Goal: Task Accomplishment & Management: Manage account settings

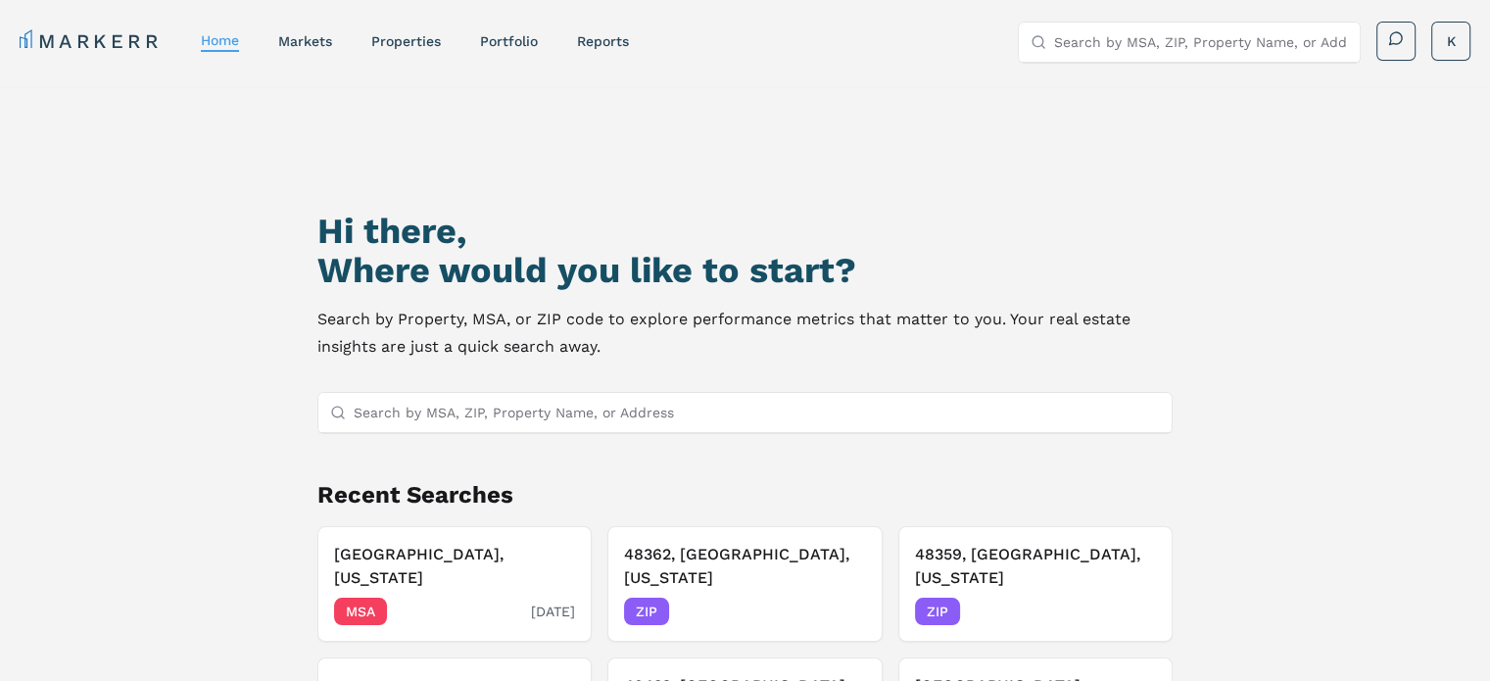
click at [438, 549] on h3 "Brandon, Florida" at bounding box center [454, 566] width 241 height 47
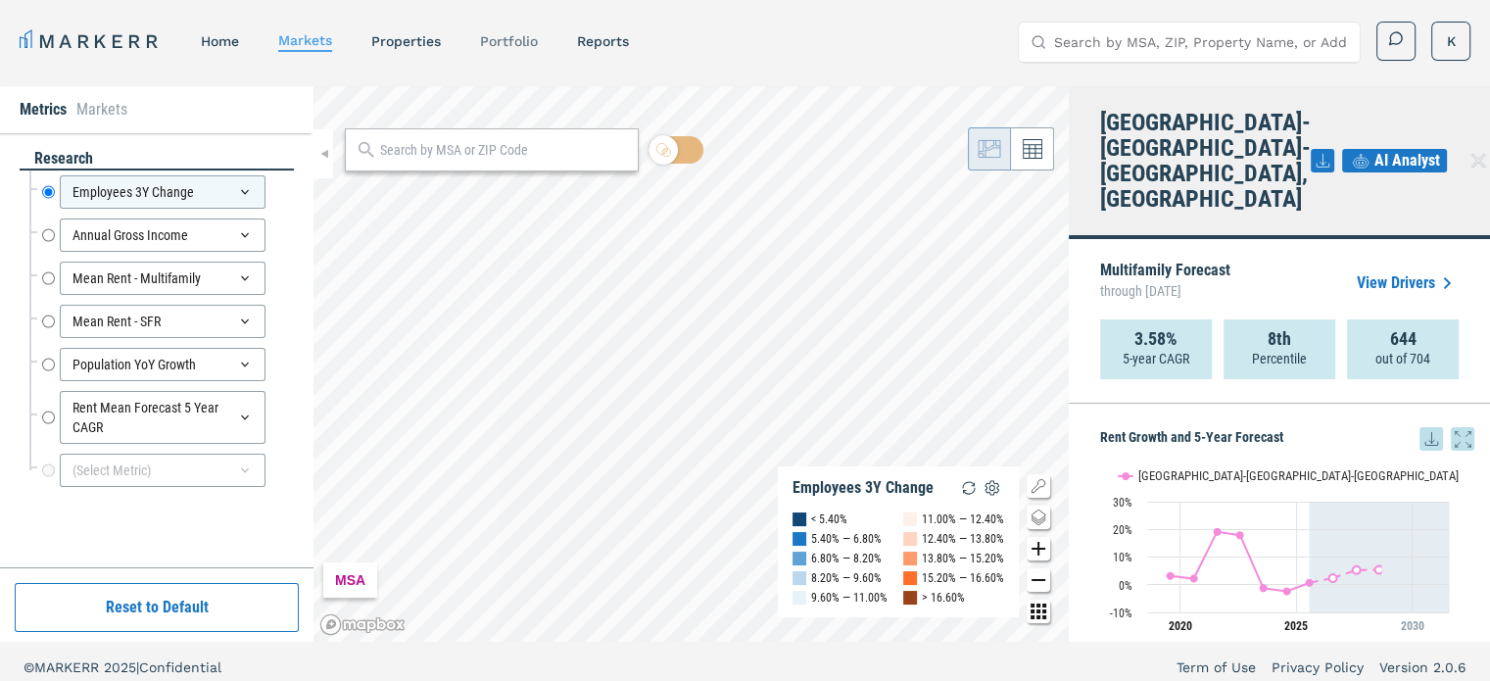
click at [525, 36] on link "Portfolio" at bounding box center [509, 41] width 58 height 16
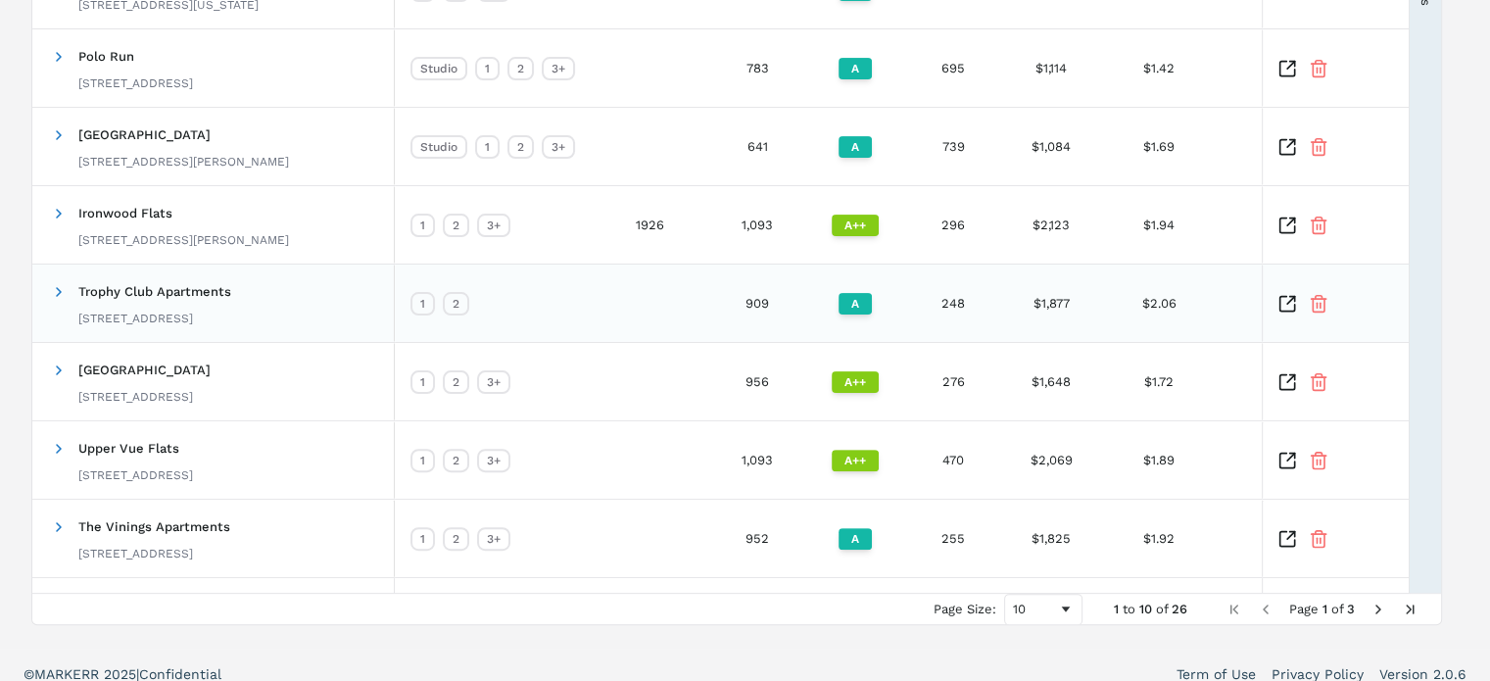
scroll to position [532, 0]
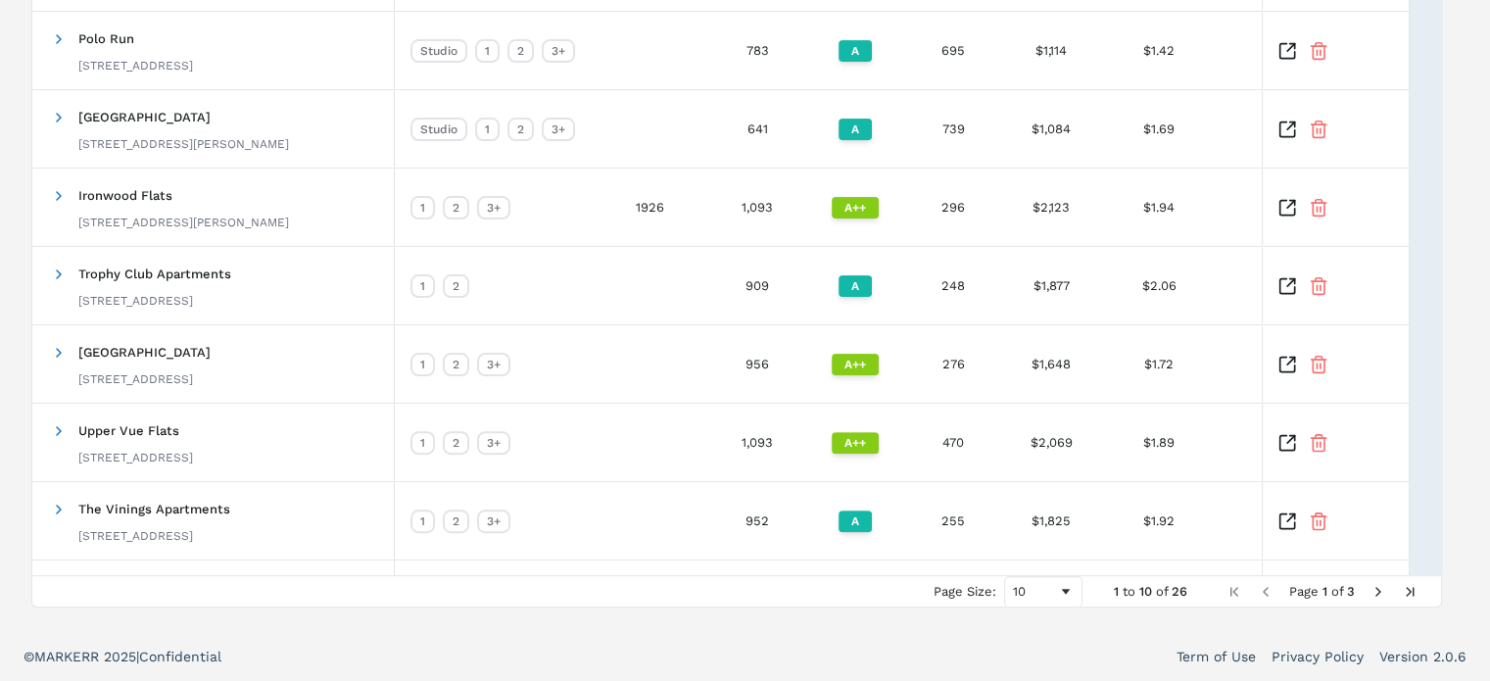
click at [1384, 590] on span "Next Page" at bounding box center [1378, 592] width 16 height 16
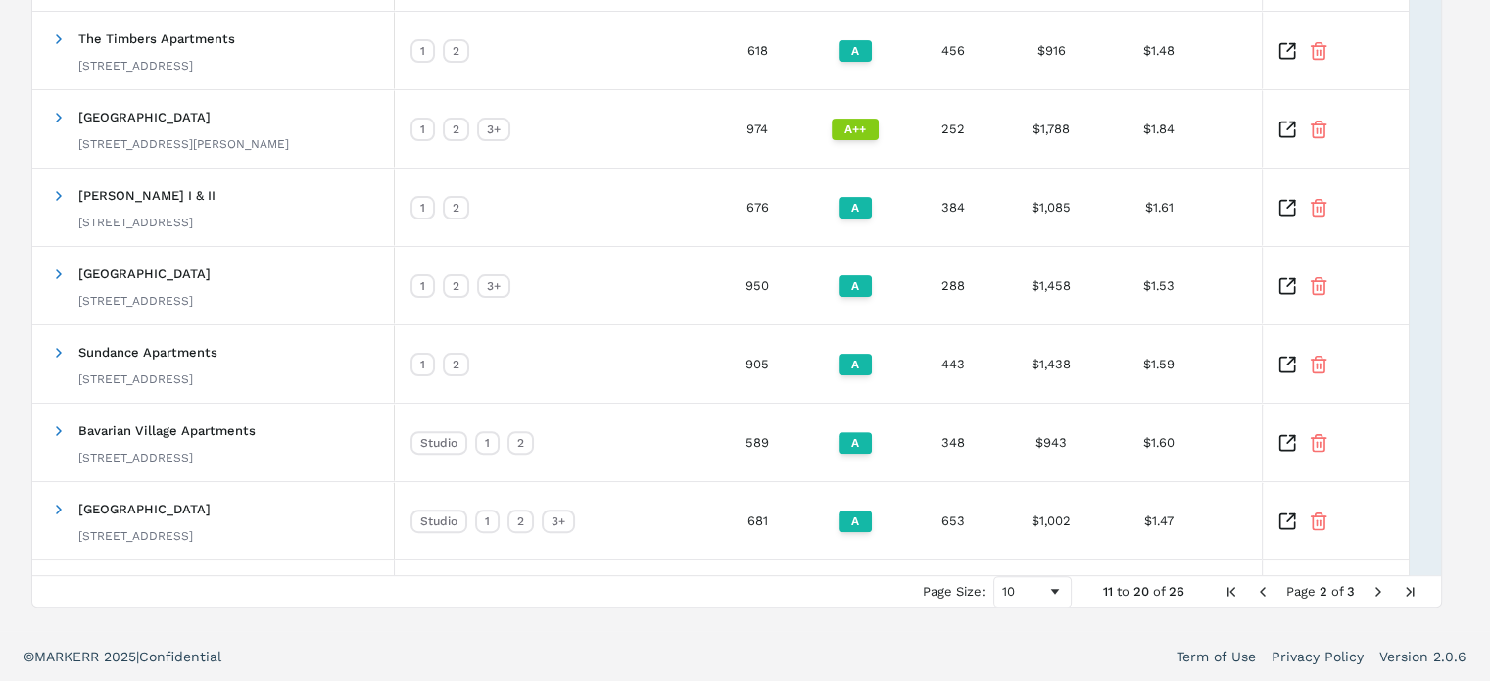
click at [1386, 589] on span "Next Page" at bounding box center [1378, 592] width 16 height 16
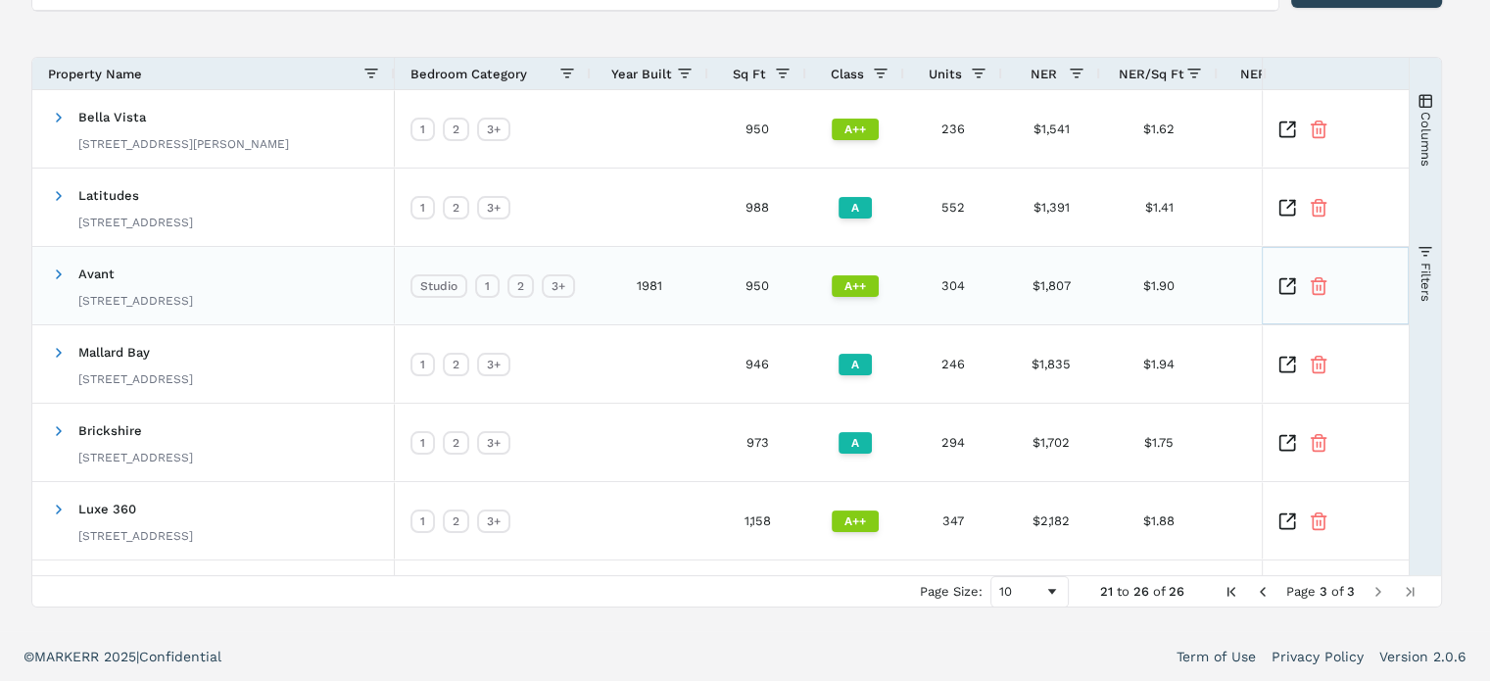
click at [1295, 283] on icon "Inspect Comparable" at bounding box center [1291, 282] width 8 height 8
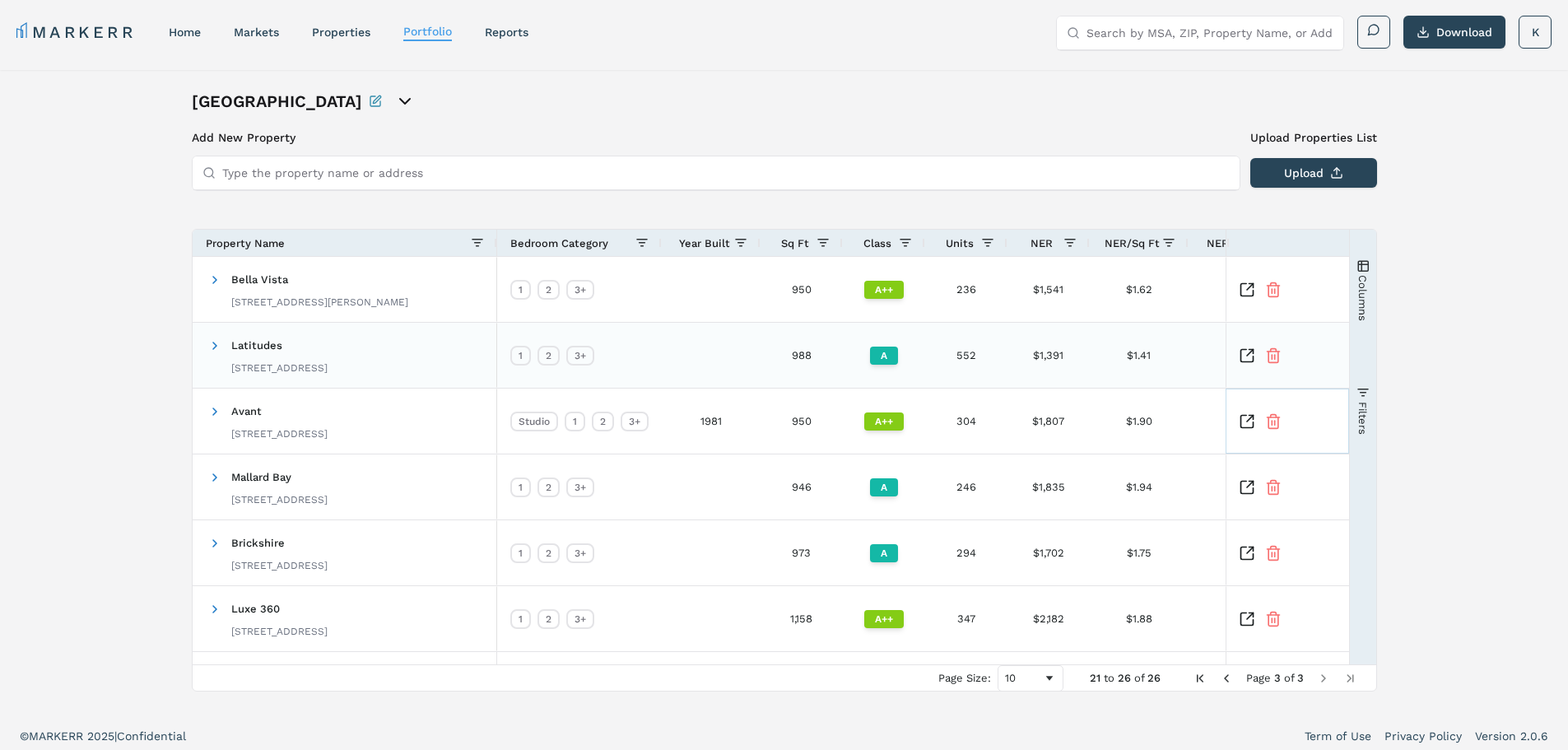
scroll to position [0, 0]
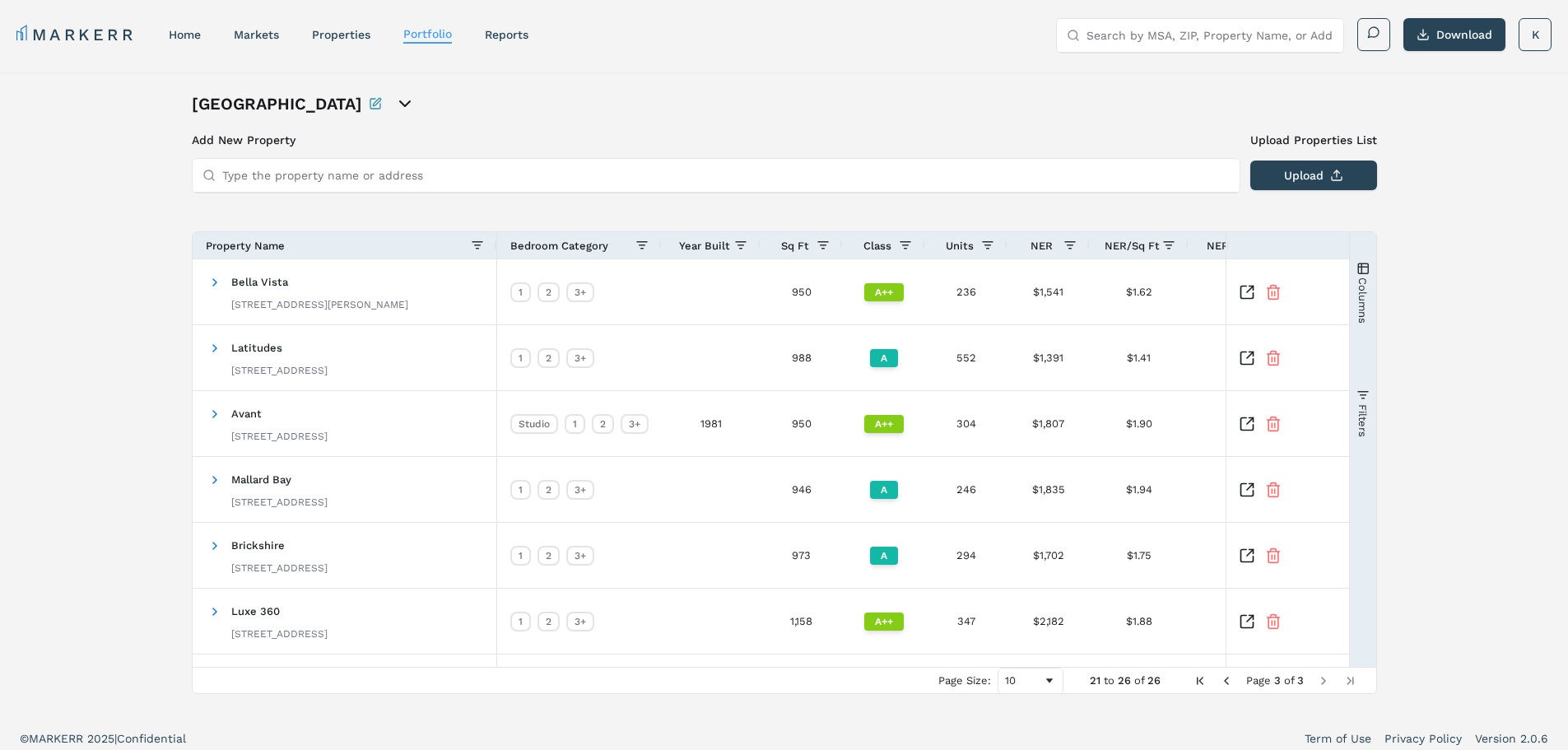
click at [429, 174] on input "Type the property name or address" at bounding box center [725, 175] width 1008 height 33
type input "ironwood flats"
click at [374, 209] on div "Ironwood Flats" at bounding box center [307, 207] width 204 height 17
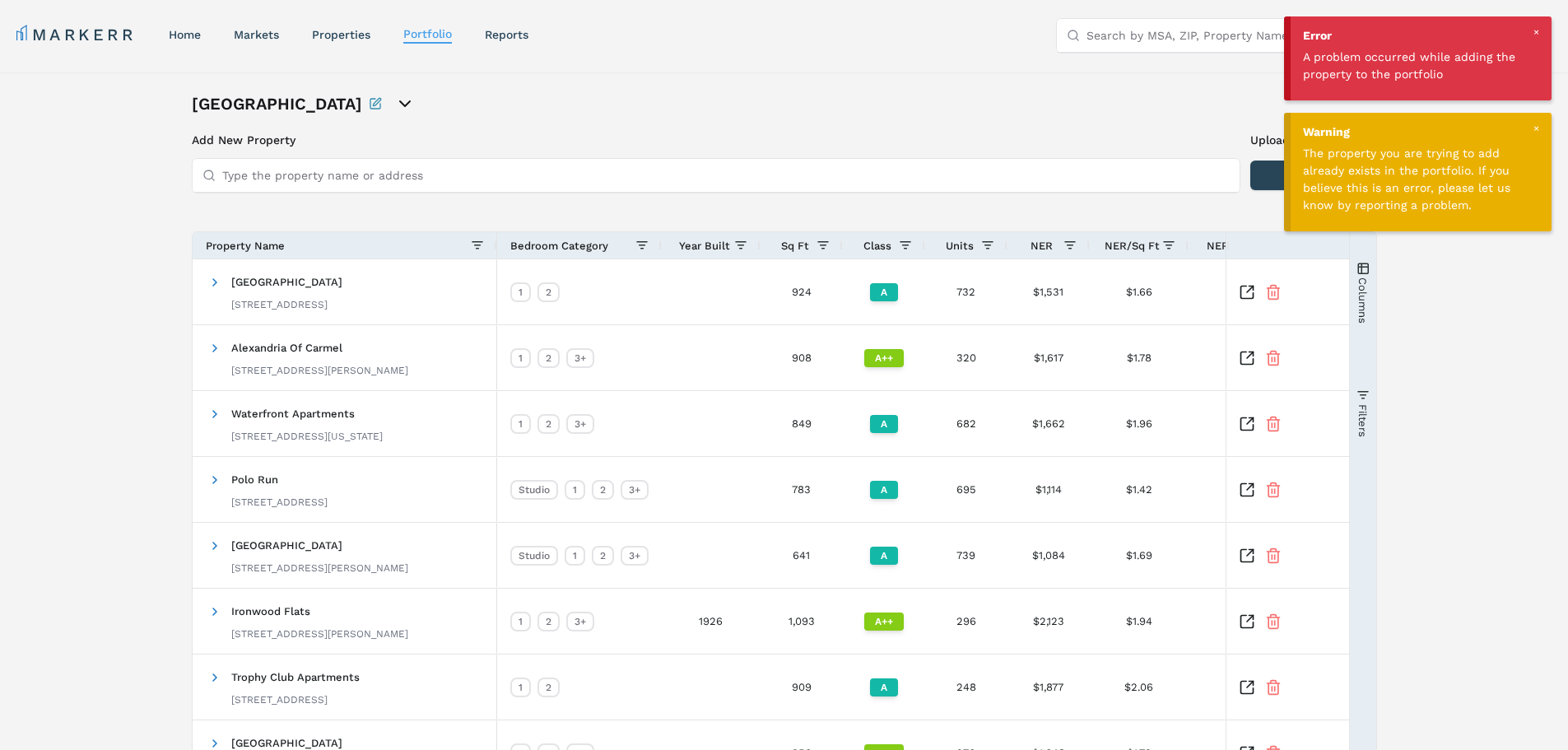
click at [1264, 24] on div at bounding box center [1536, 32] width 15 height 15
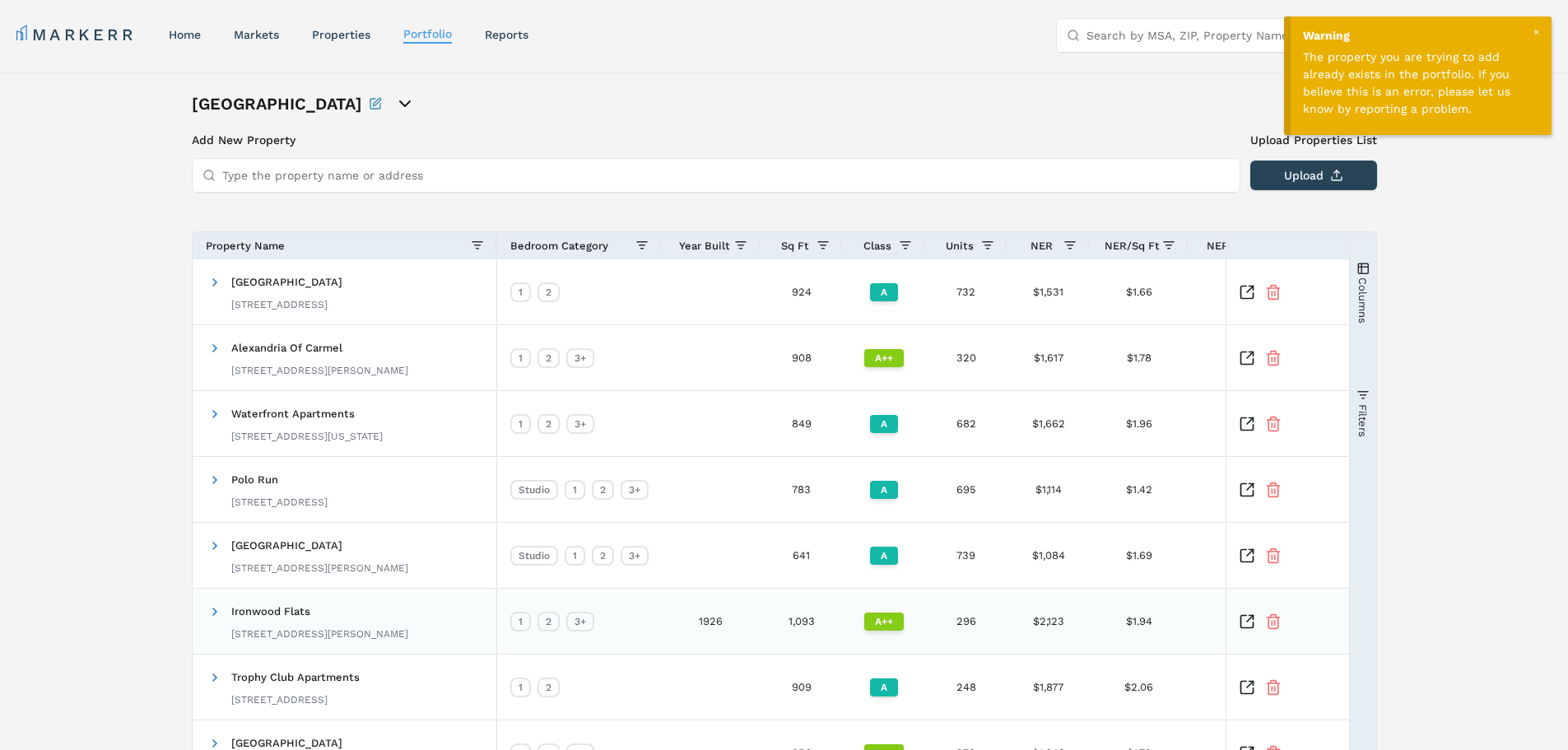
click at [1247, 572] on icon "Inspect Comparable" at bounding box center [1247, 622] width 17 height 17
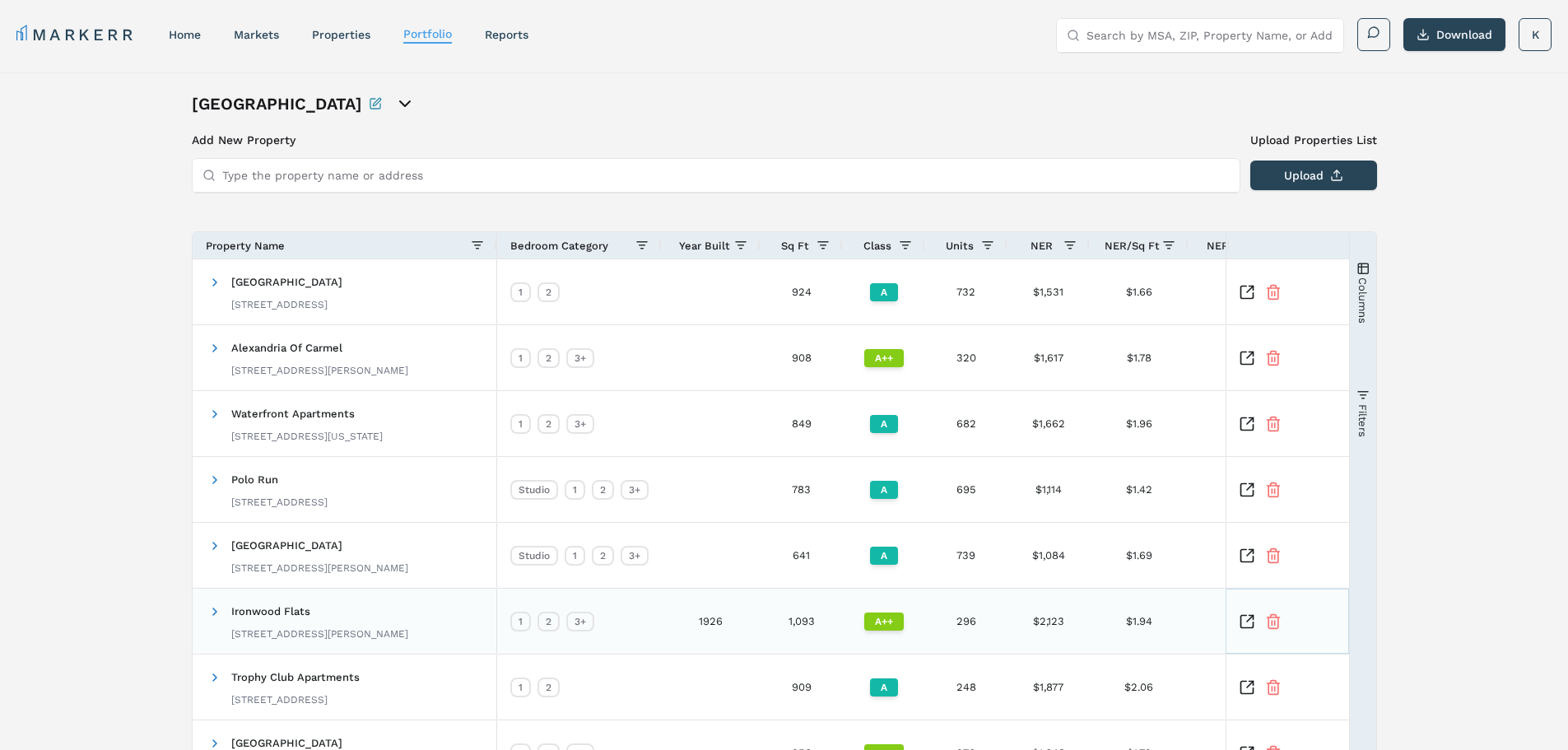
click at [1249, 572] on icon "Inspect Comparable" at bounding box center [1250, 619] width 7 height 7
click at [1243, 288] on icon "Inspect Comparable" at bounding box center [1247, 293] width 17 height 17
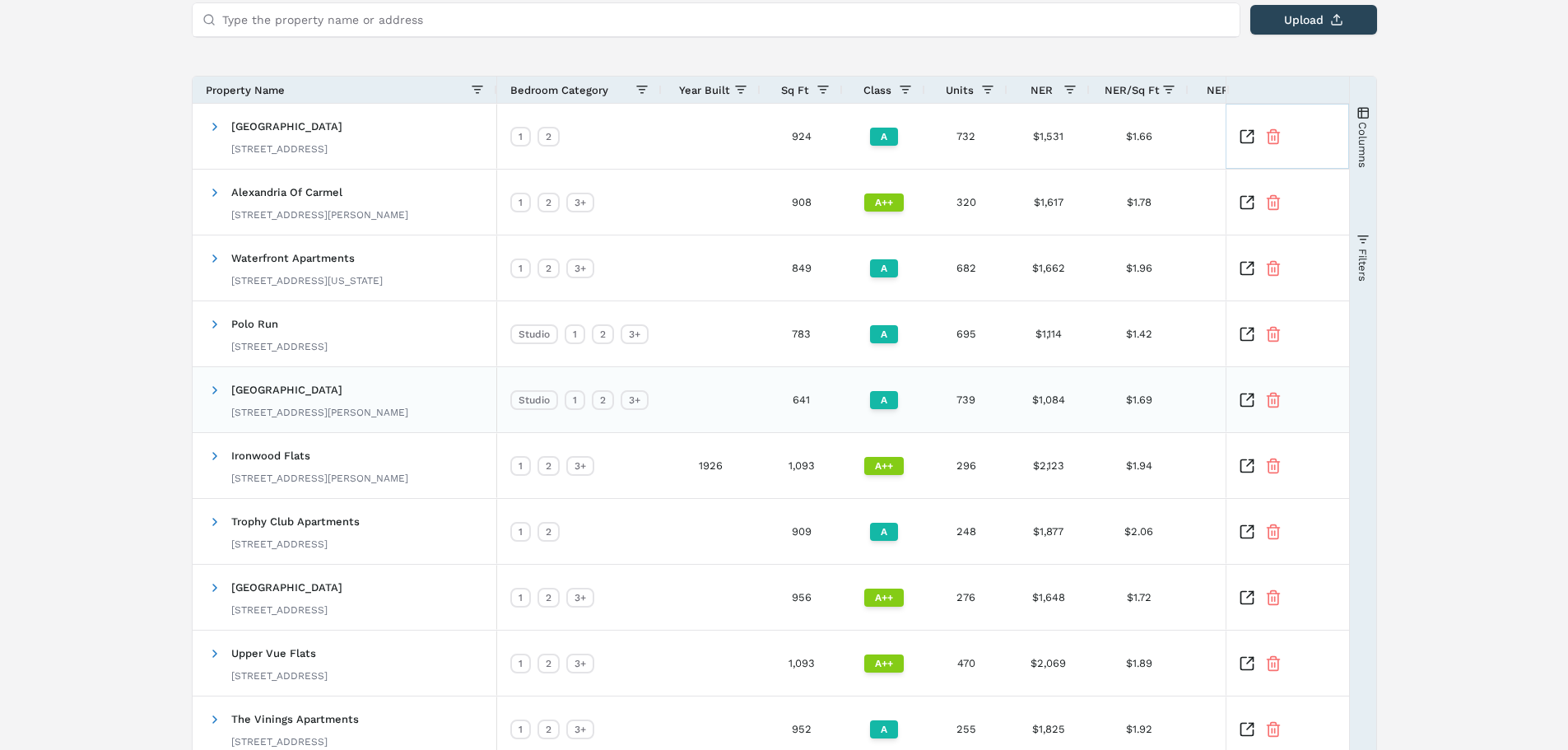
scroll to position [247, 0]
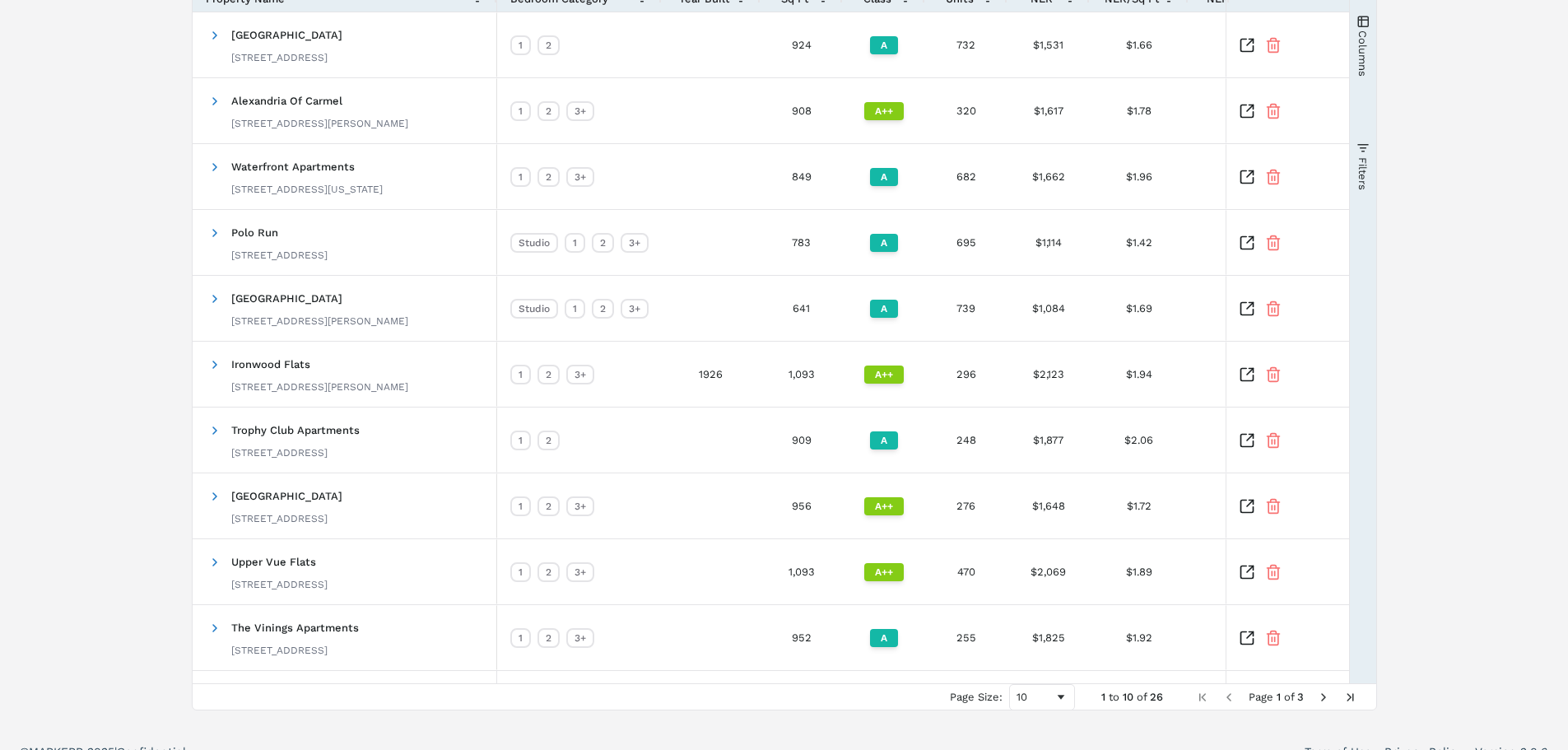
click at [1264, 572] on span "Next Page" at bounding box center [1323, 698] width 13 height 13
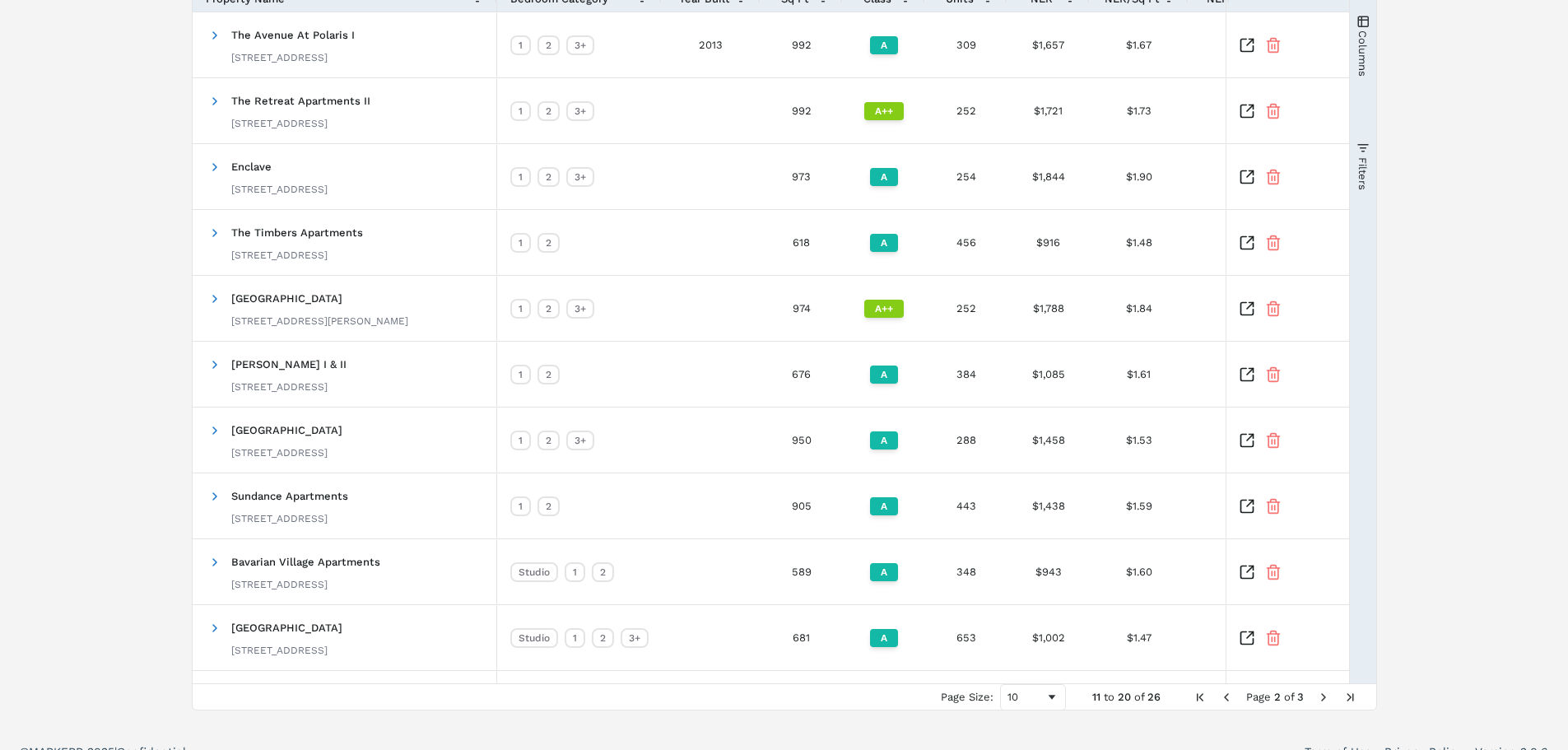
click at [1264, 572] on span "Next Page" at bounding box center [1323, 698] width 13 height 13
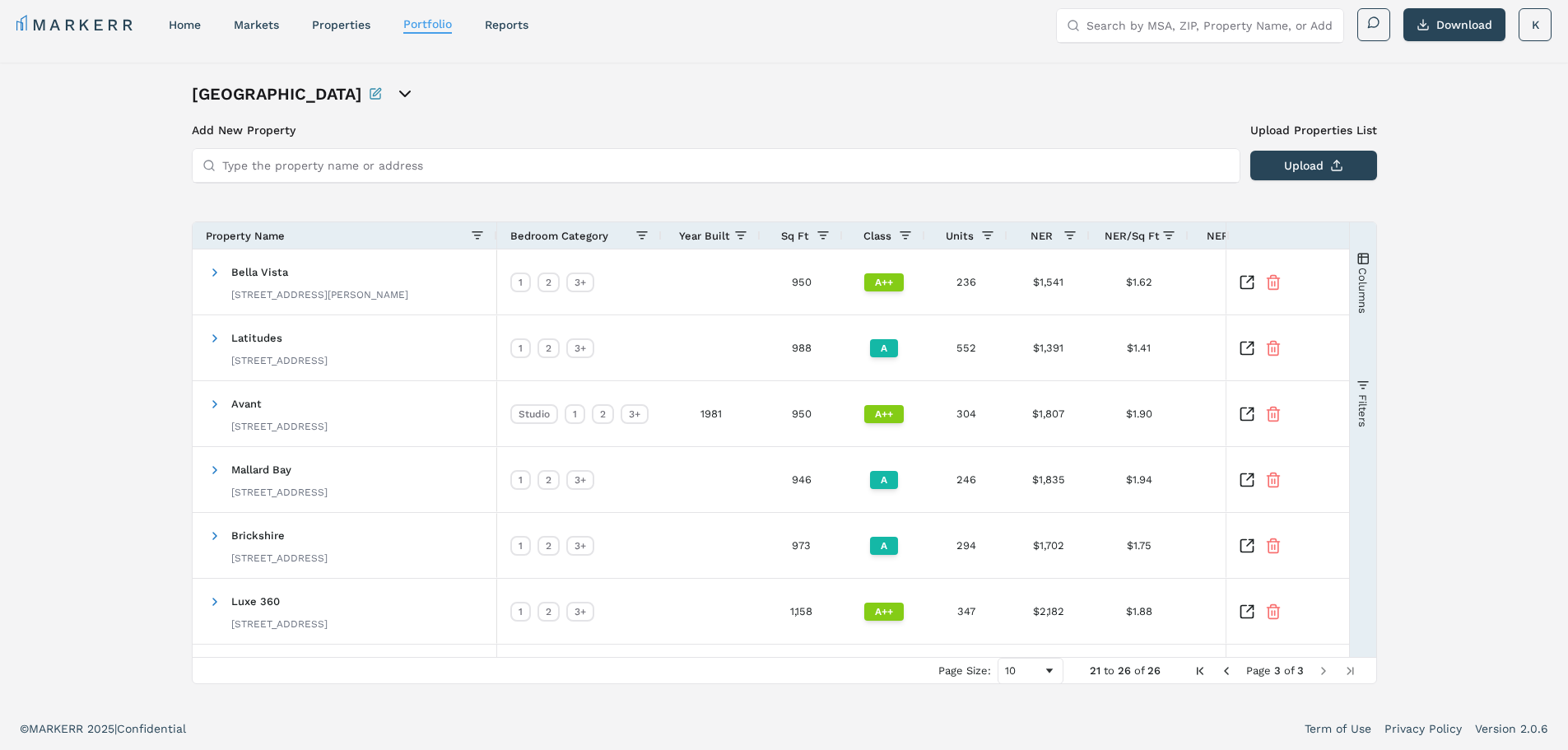
scroll to position [10, 0]
click at [1249, 572] on icon "Inspect Comparable" at bounding box center [1247, 612] width 17 height 17
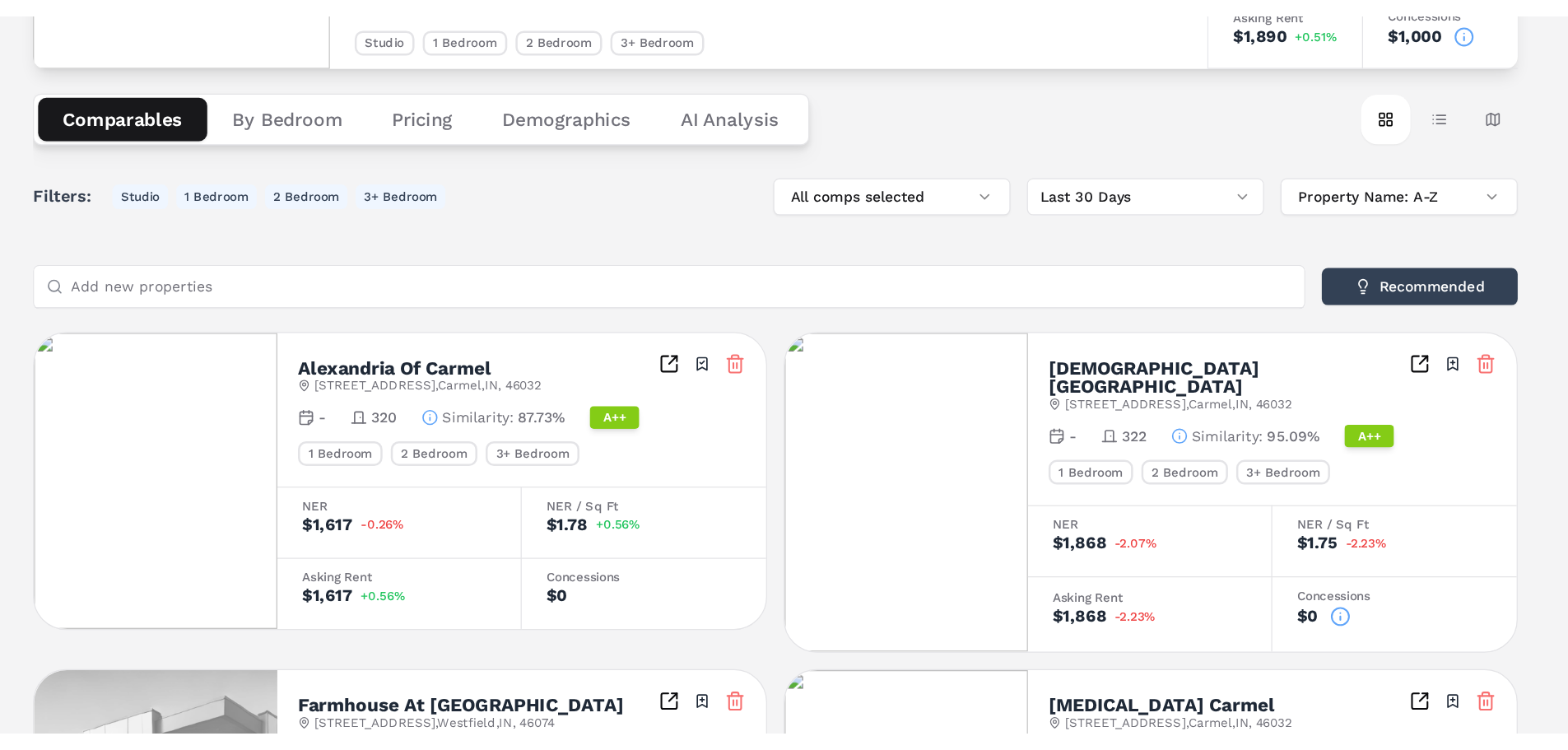
scroll to position [189, 0]
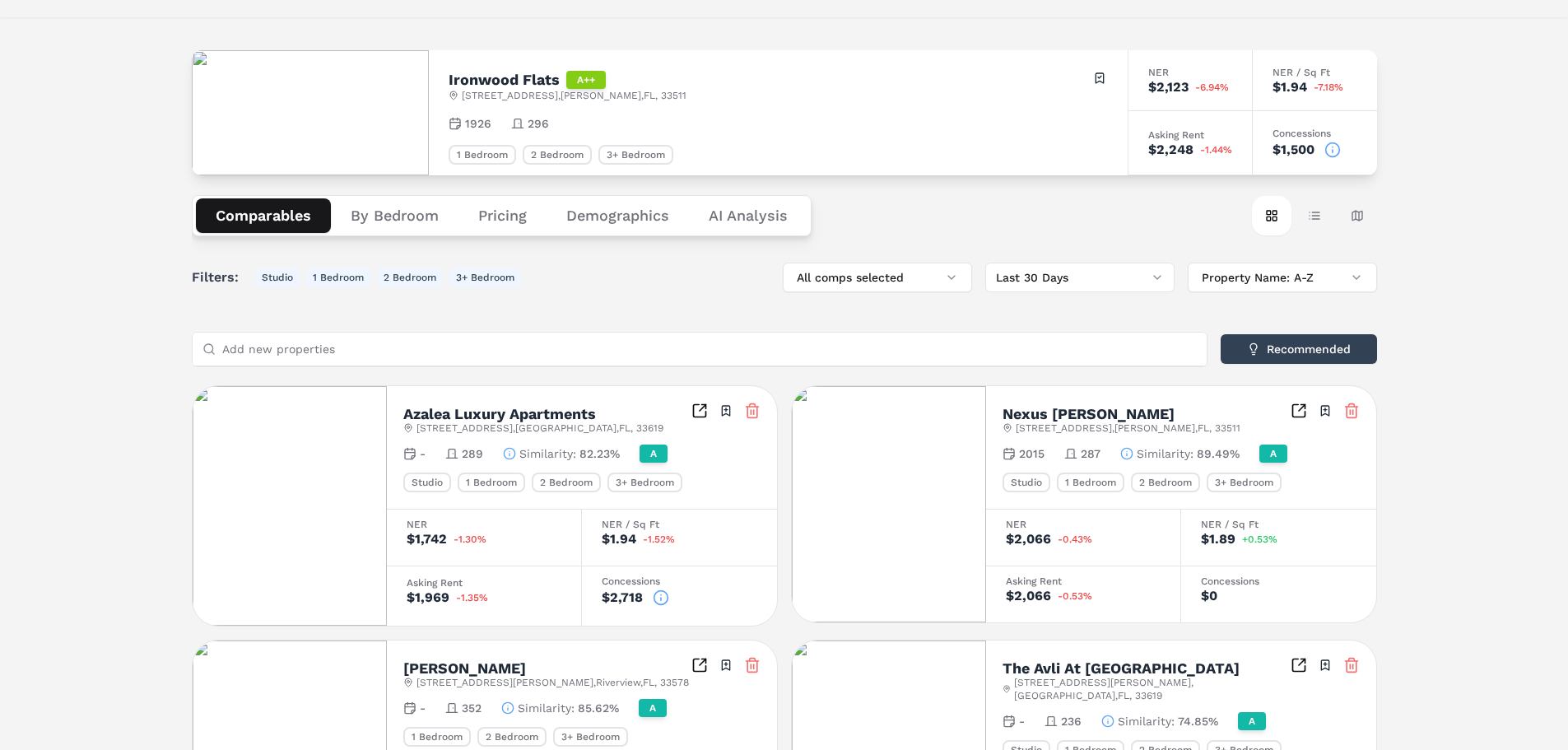
scroll to position [82, 0]
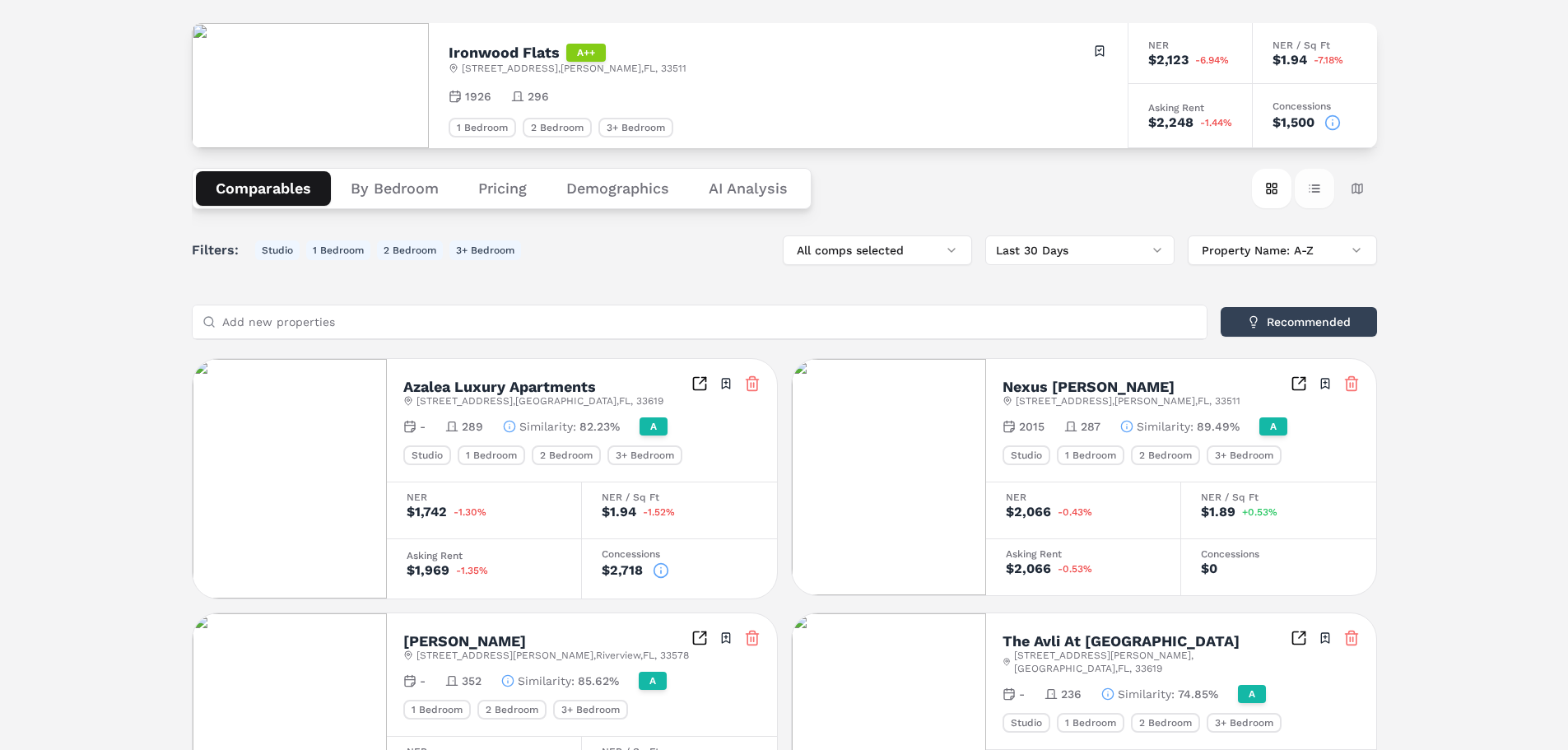
click at [1314, 193] on button "Table view" at bounding box center [1314, 188] width 39 height 40
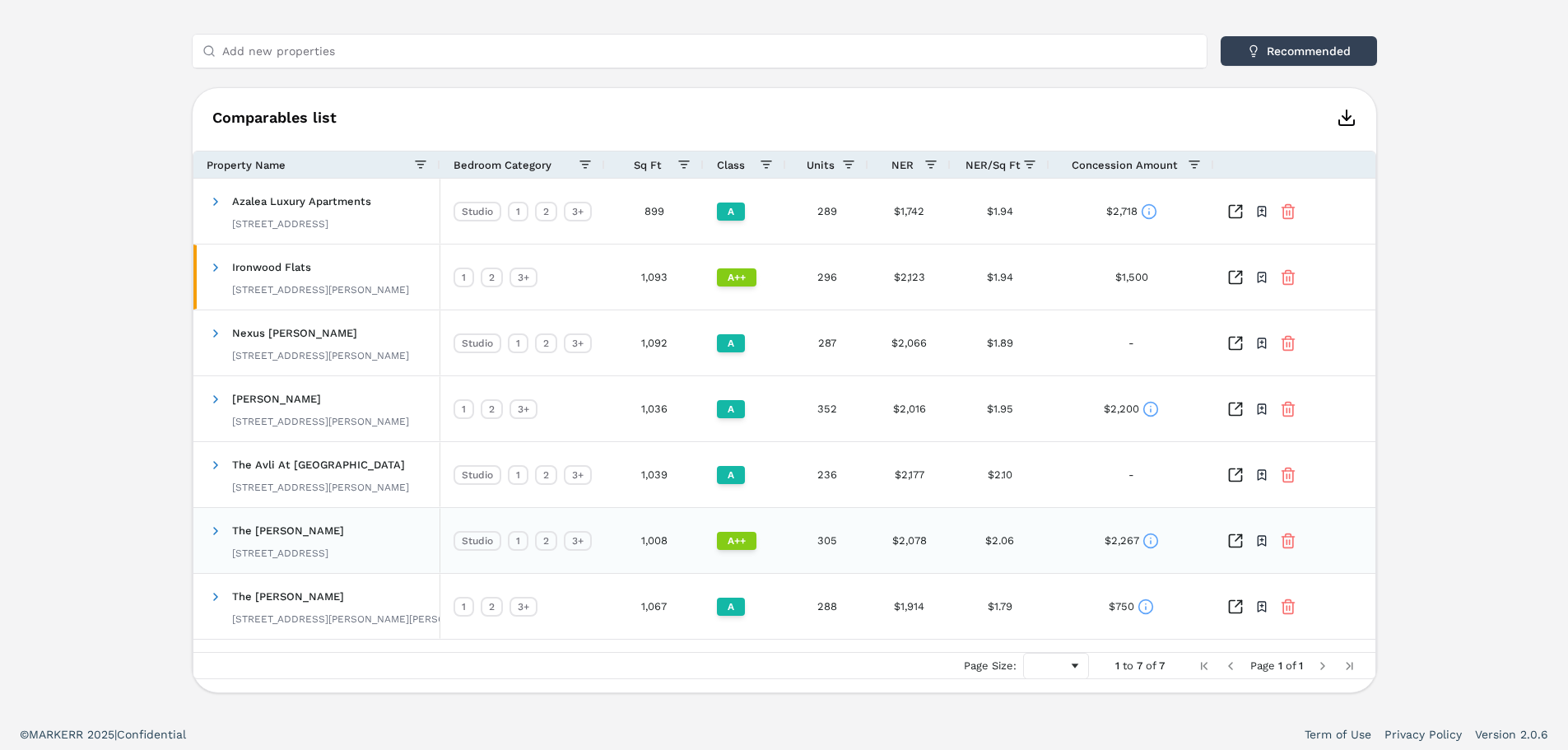
scroll to position [359, 0]
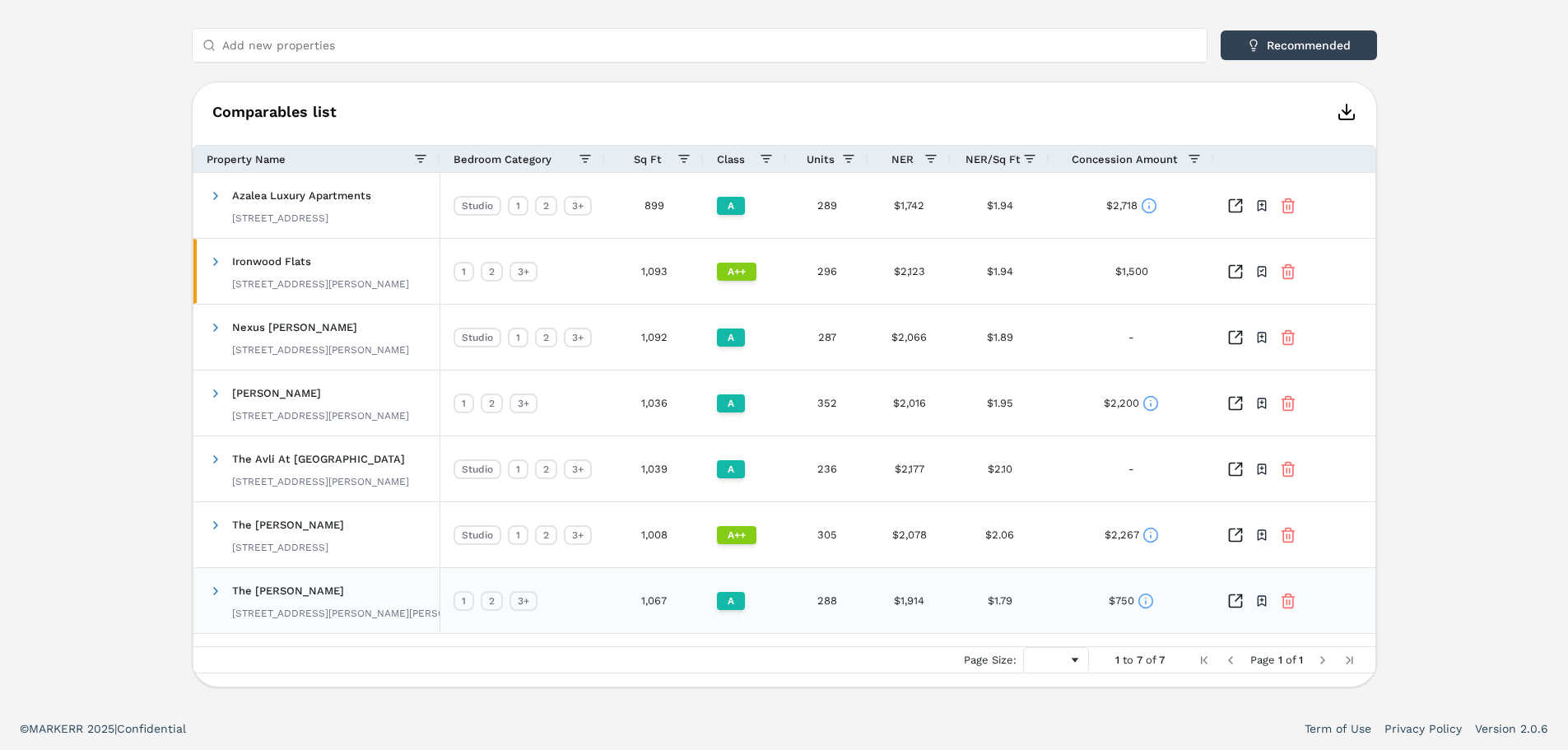
click at [1147, 599] on icon at bounding box center [1146, 601] width 17 height 17
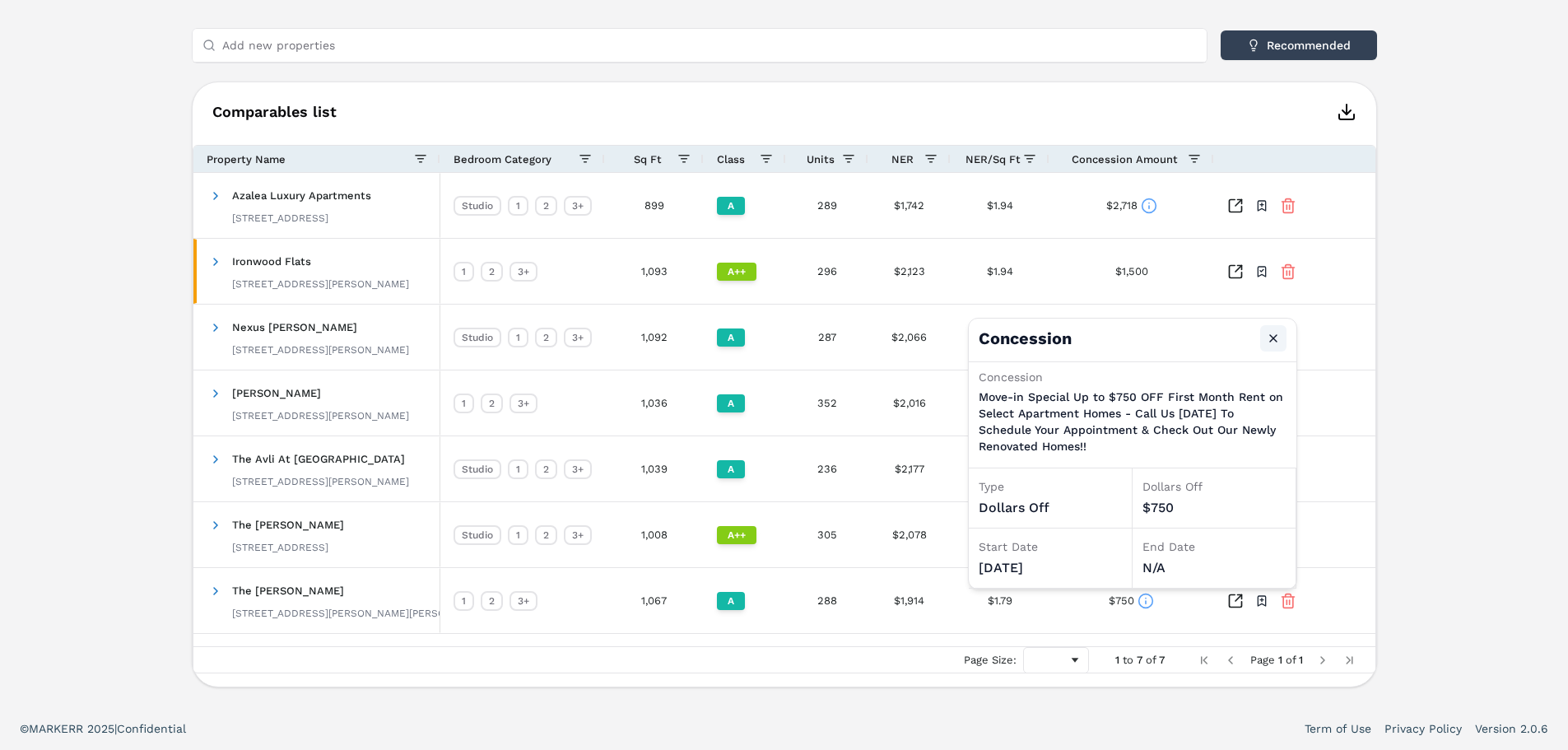
click at [1271, 335] on button "Close" at bounding box center [1273, 338] width 26 height 26
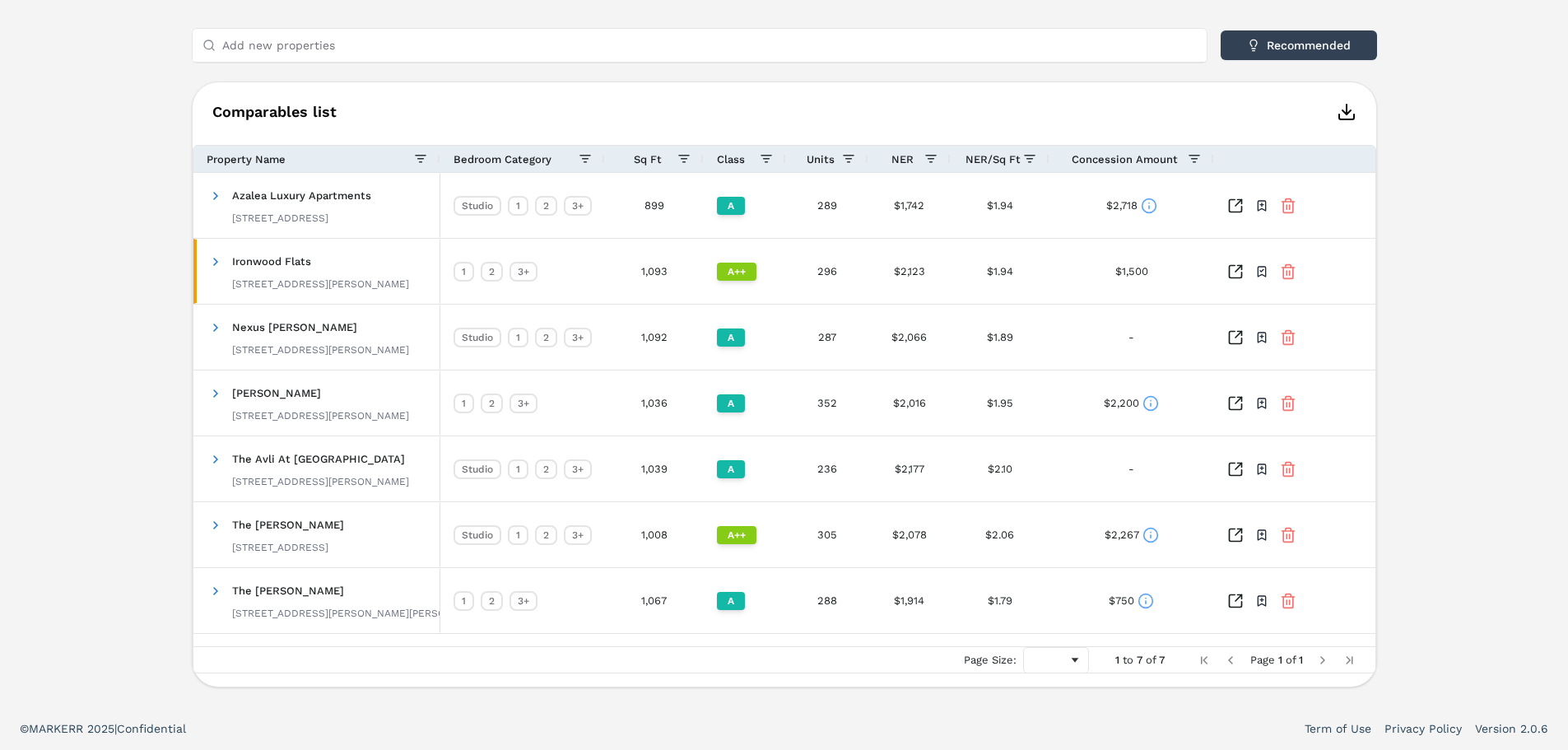
click at [1344, 108] on icon "button" at bounding box center [1347, 112] width 20 height 20
click at [1562, 420] on div "Ironwood Flats A++ 795 Ironwood Flats Cir , Brandon , FL , 33511 Toggle portfol…" at bounding box center [784, 210] width 1568 height 994
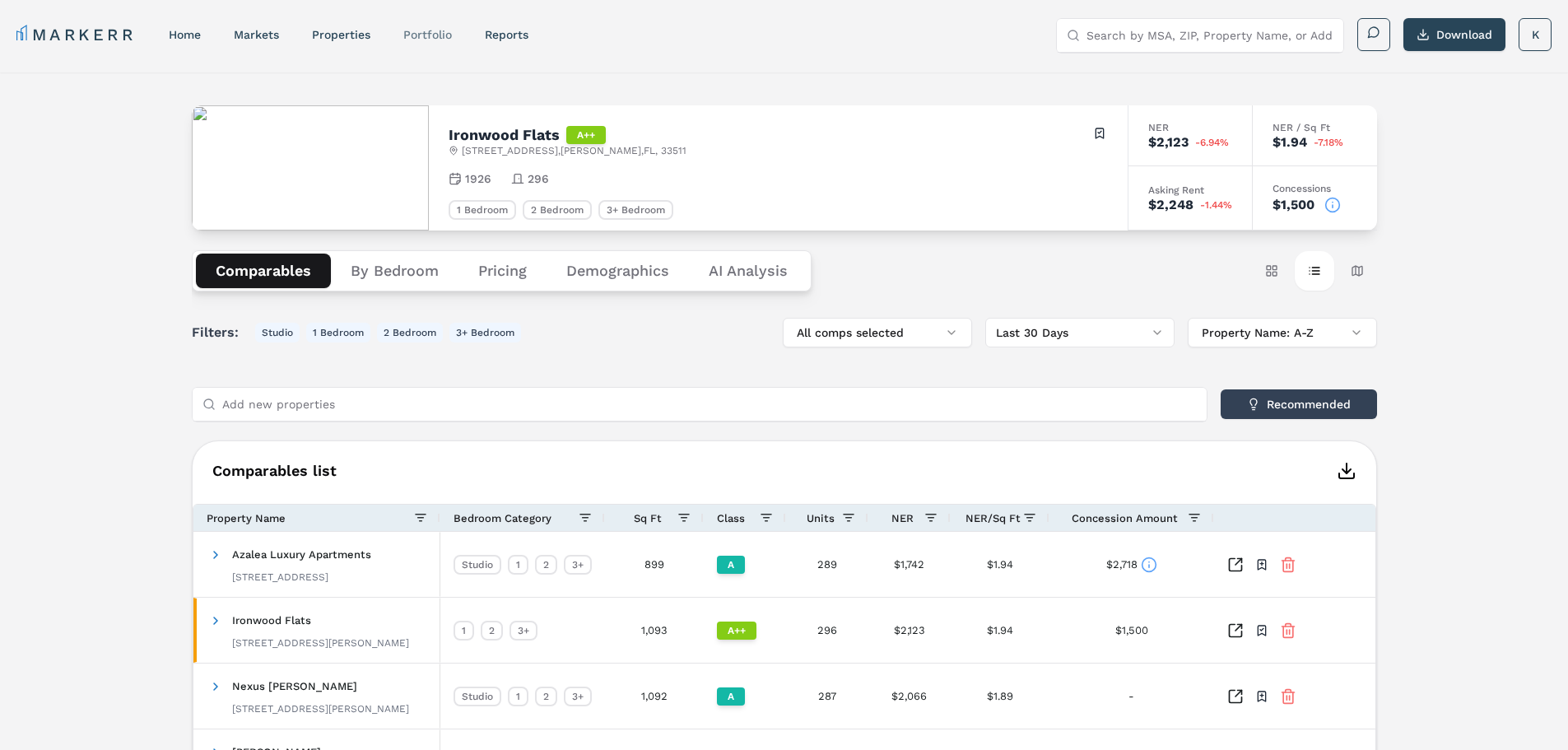
click at [434, 34] on link "Portfolio" at bounding box center [428, 34] width 49 height 13
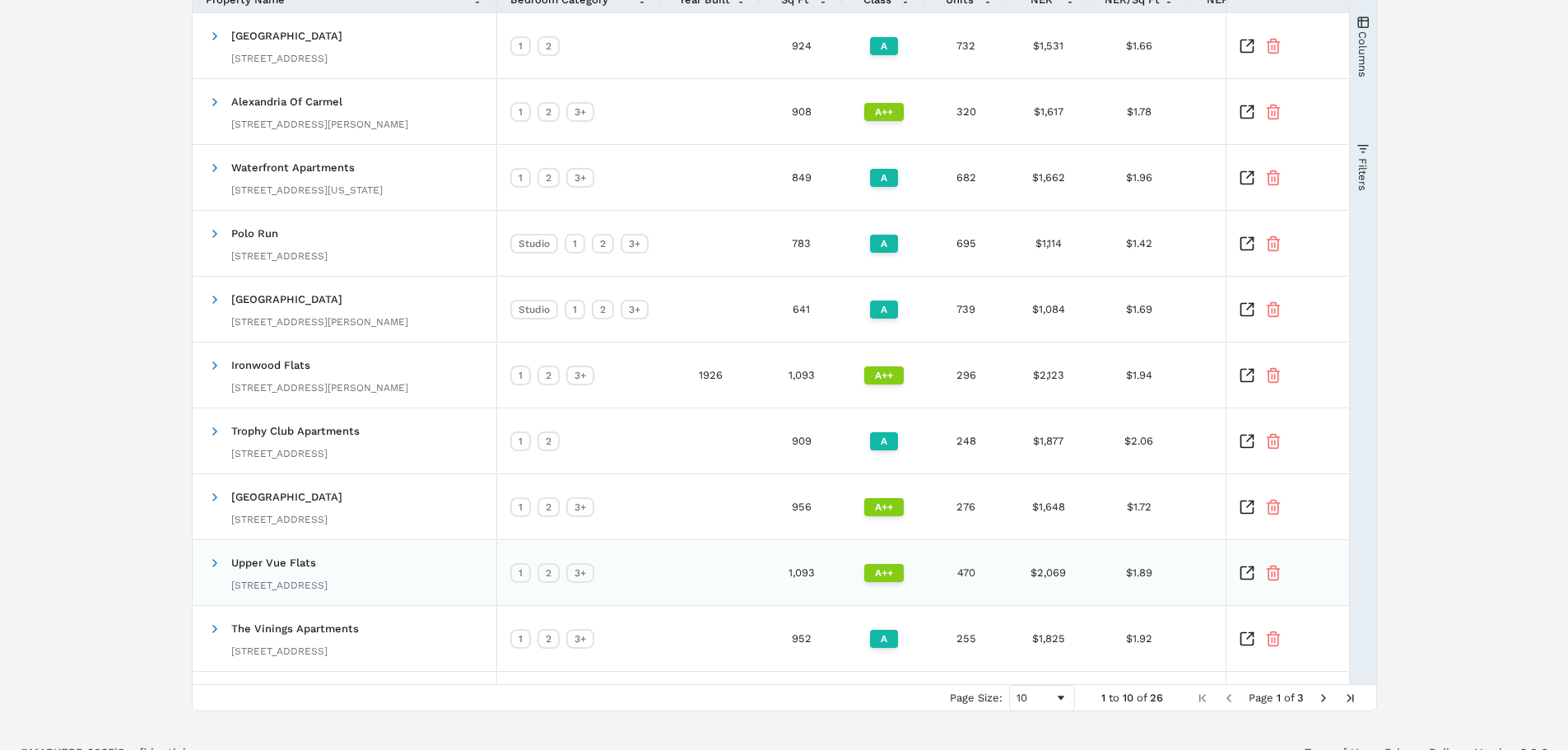
scroll to position [270, 0]
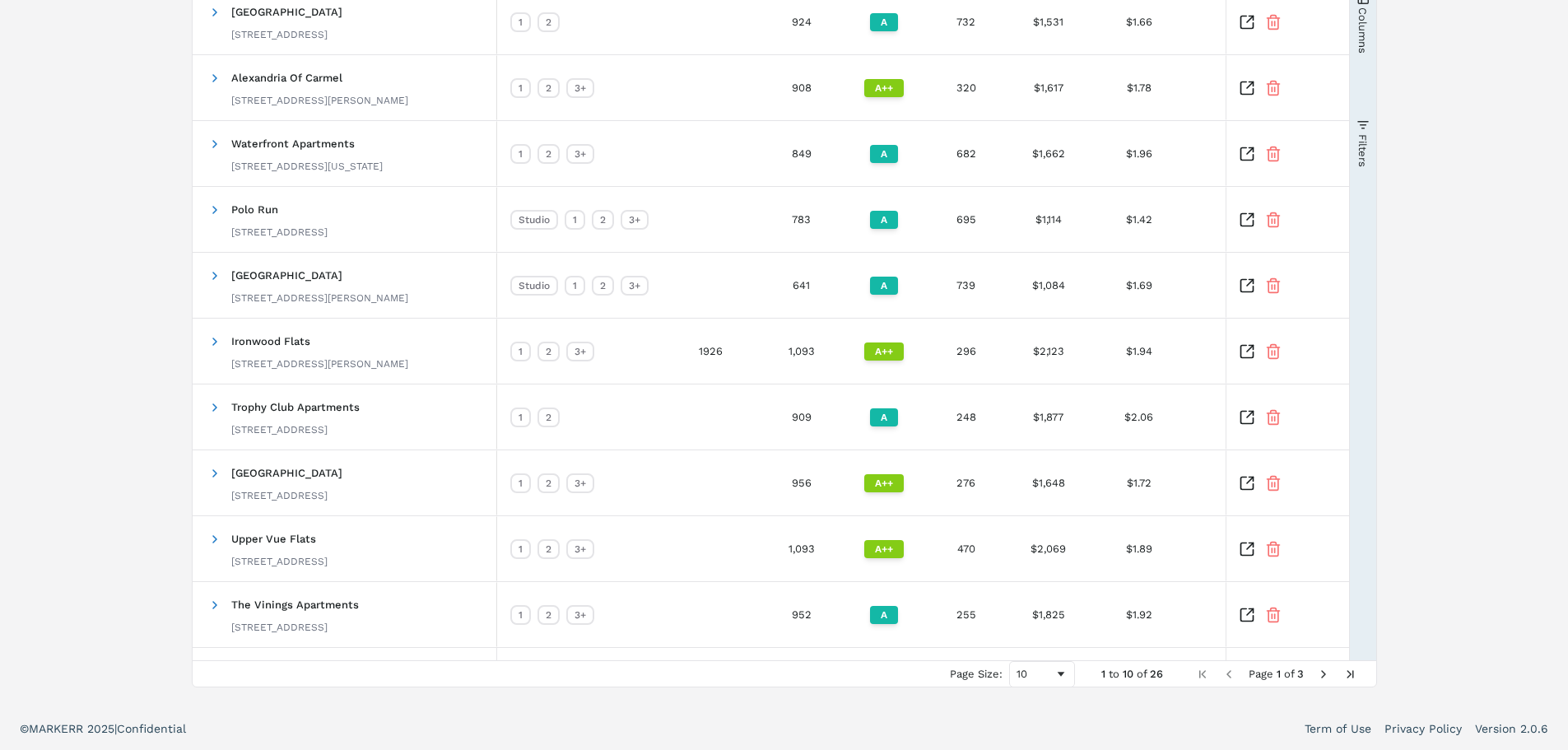
click at [1318, 672] on span "Next Page" at bounding box center [1323, 674] width 13 height 13
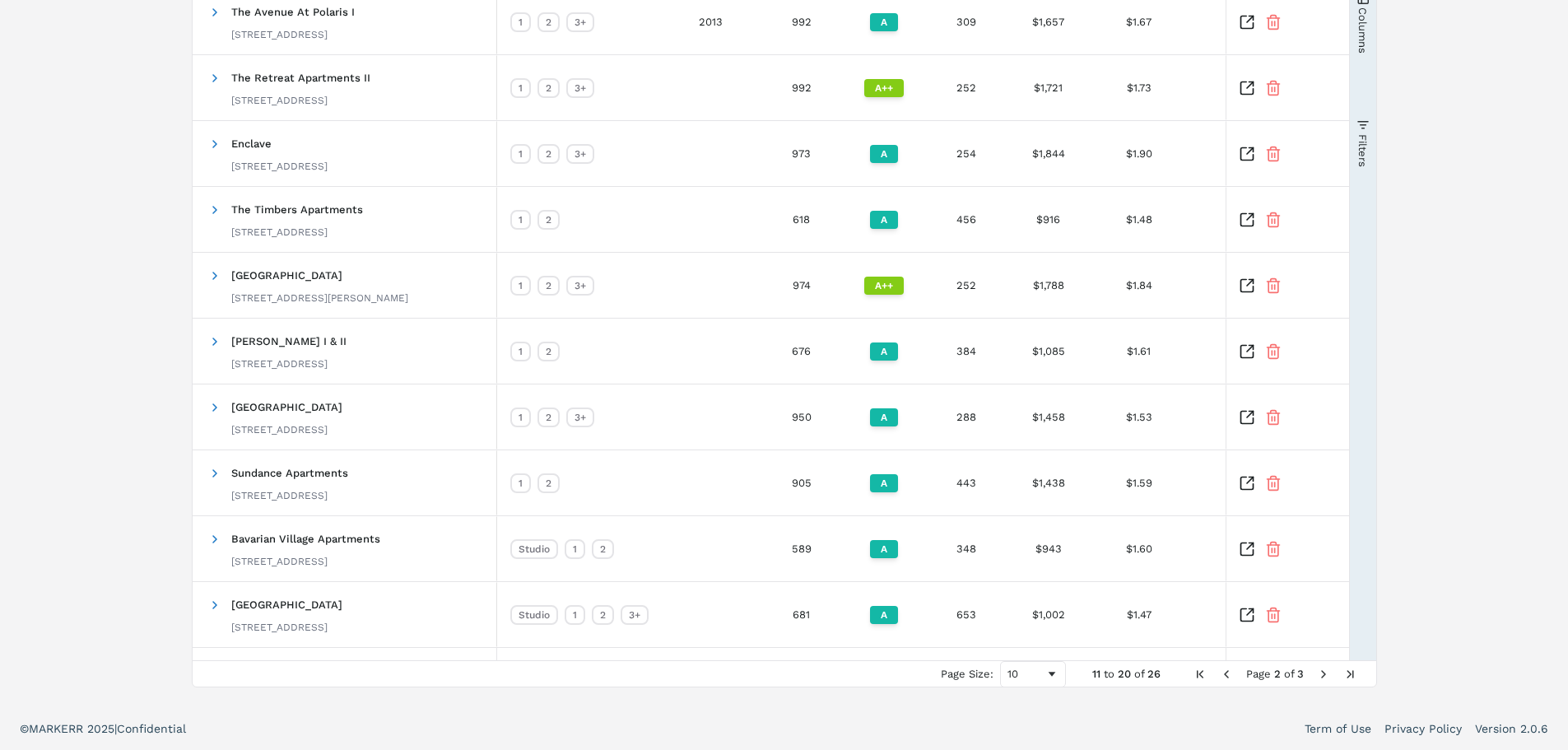
click at [1323, 674] on span "Next Page" at bounding box center [1323, 674] width 13 height 13
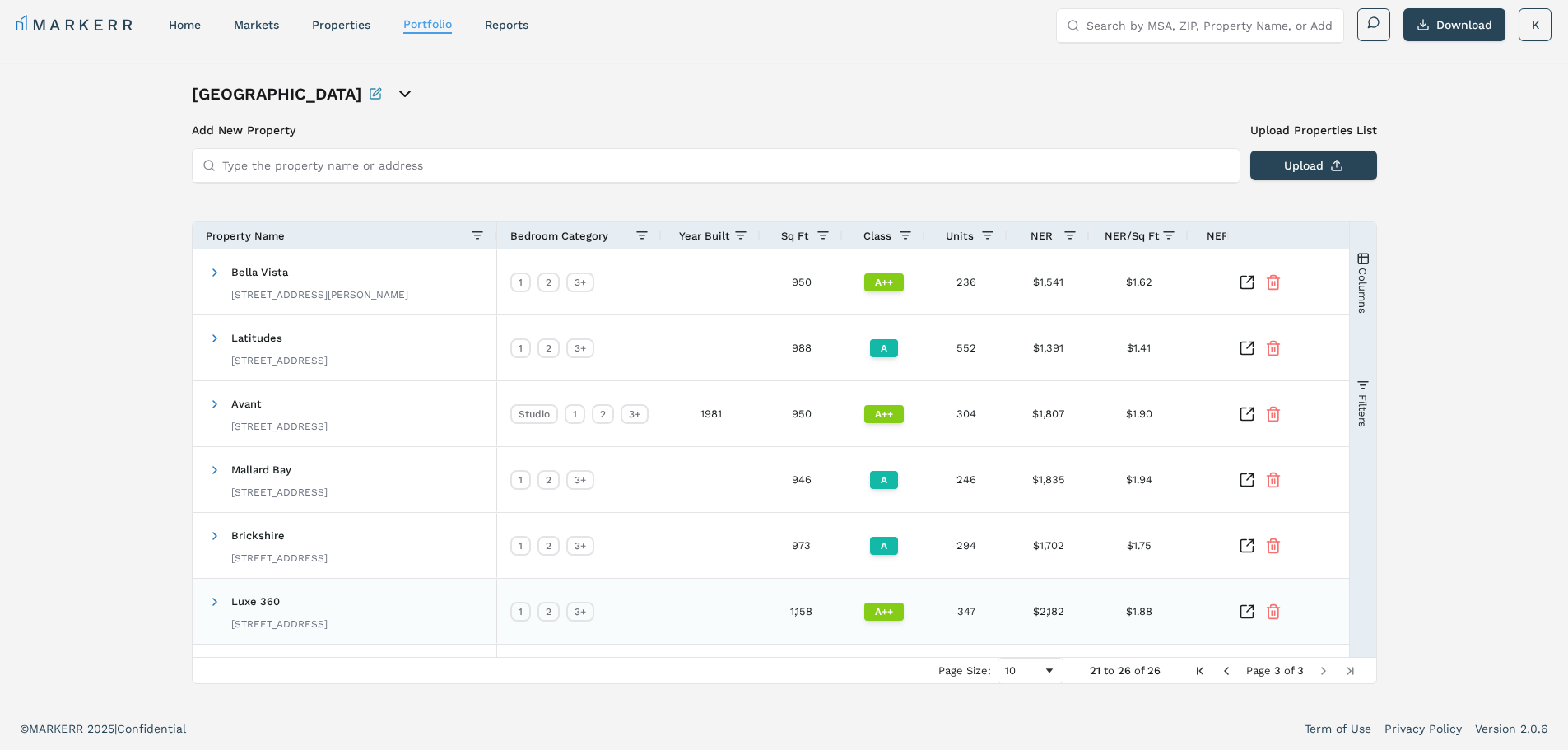
click at [1245, 608] on icon "Inspect Comparable" at bounding box center [1247, 612] width 17 height 17
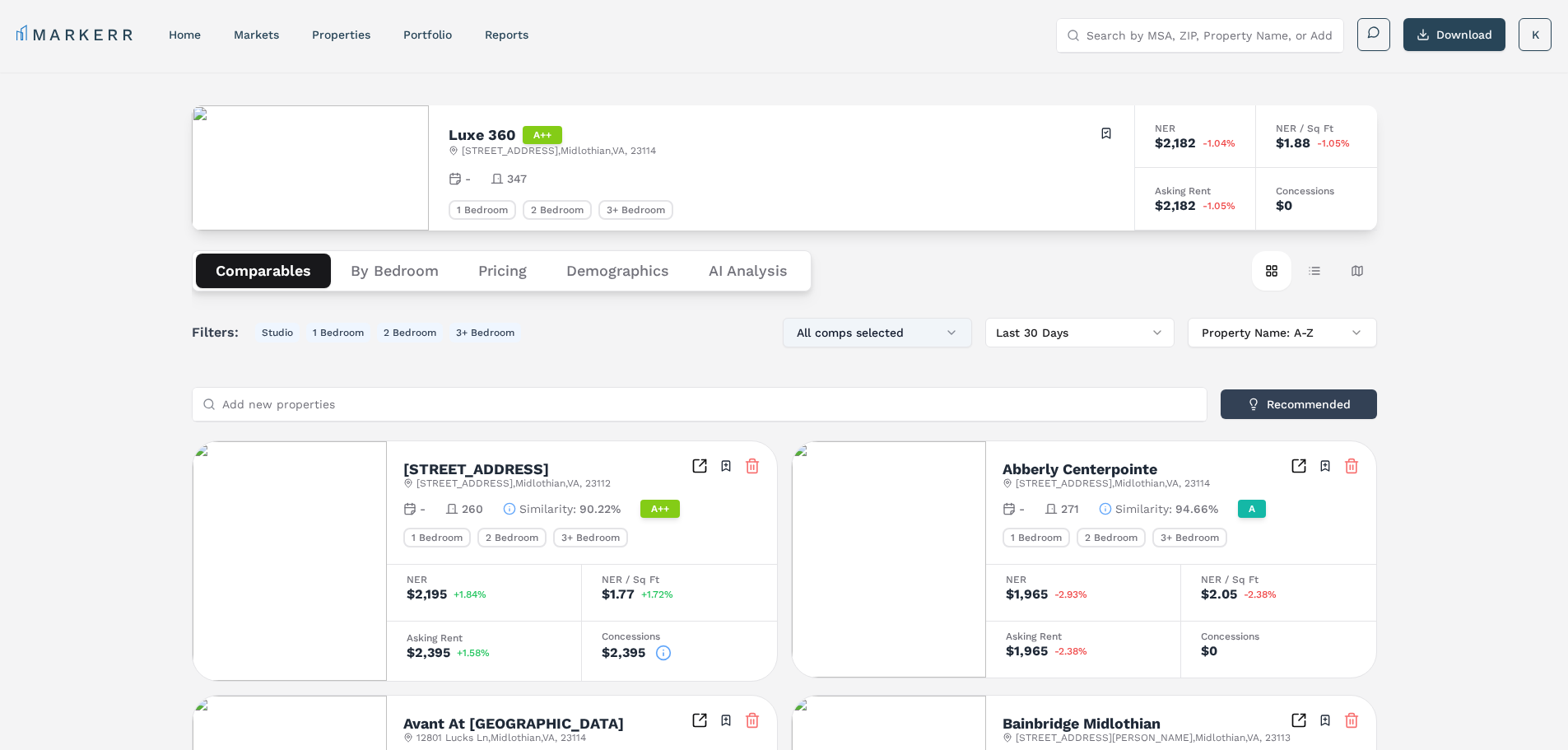
click at [922, 332] on button "All comps selected" at bounding box center [877, 332] width 189 height 29
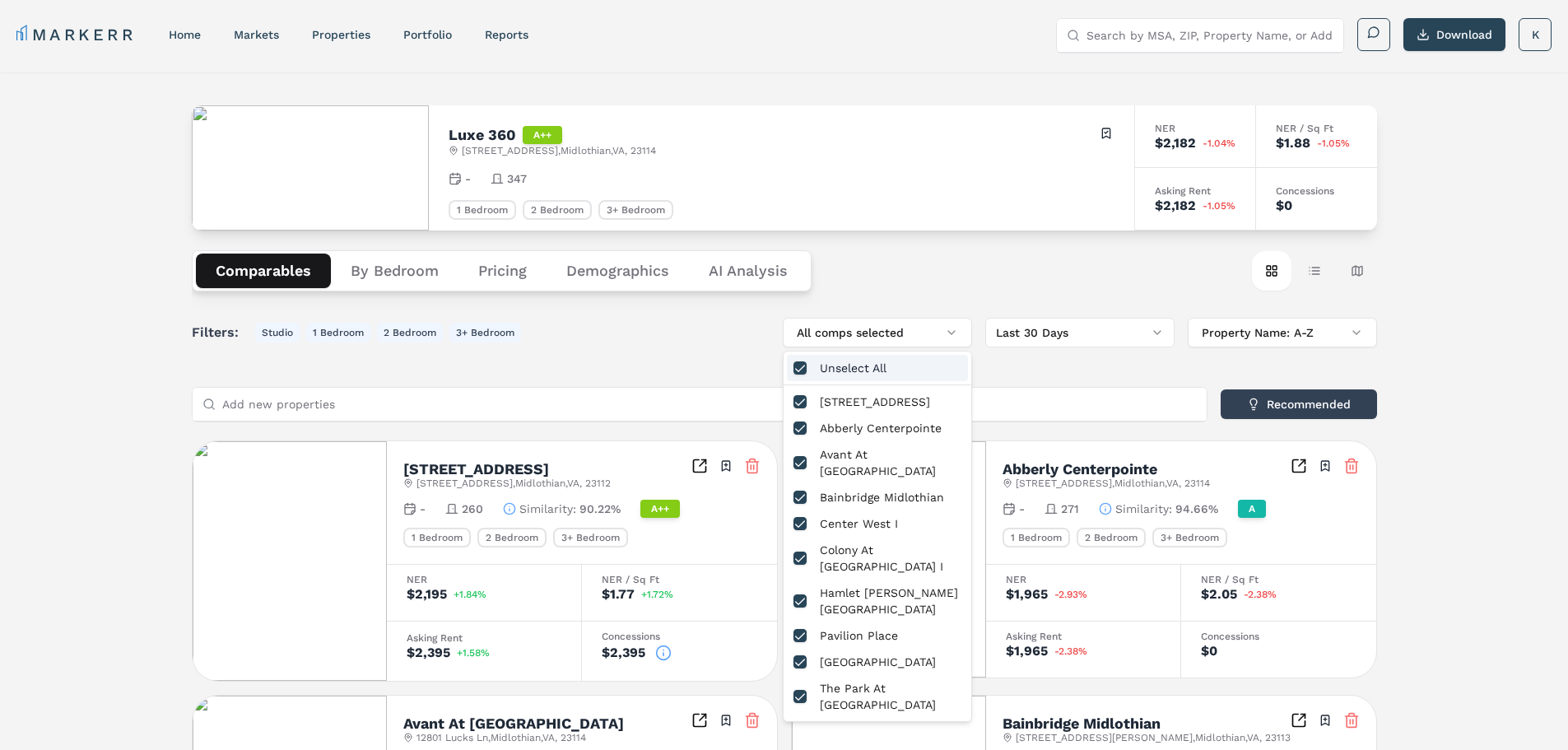
click at [961, 244] on div "Comparables By Bedroom Pricing Demographics AI Analysis Card view Table view Ma…" at bounding box center [784, 271] width 1186 height 81
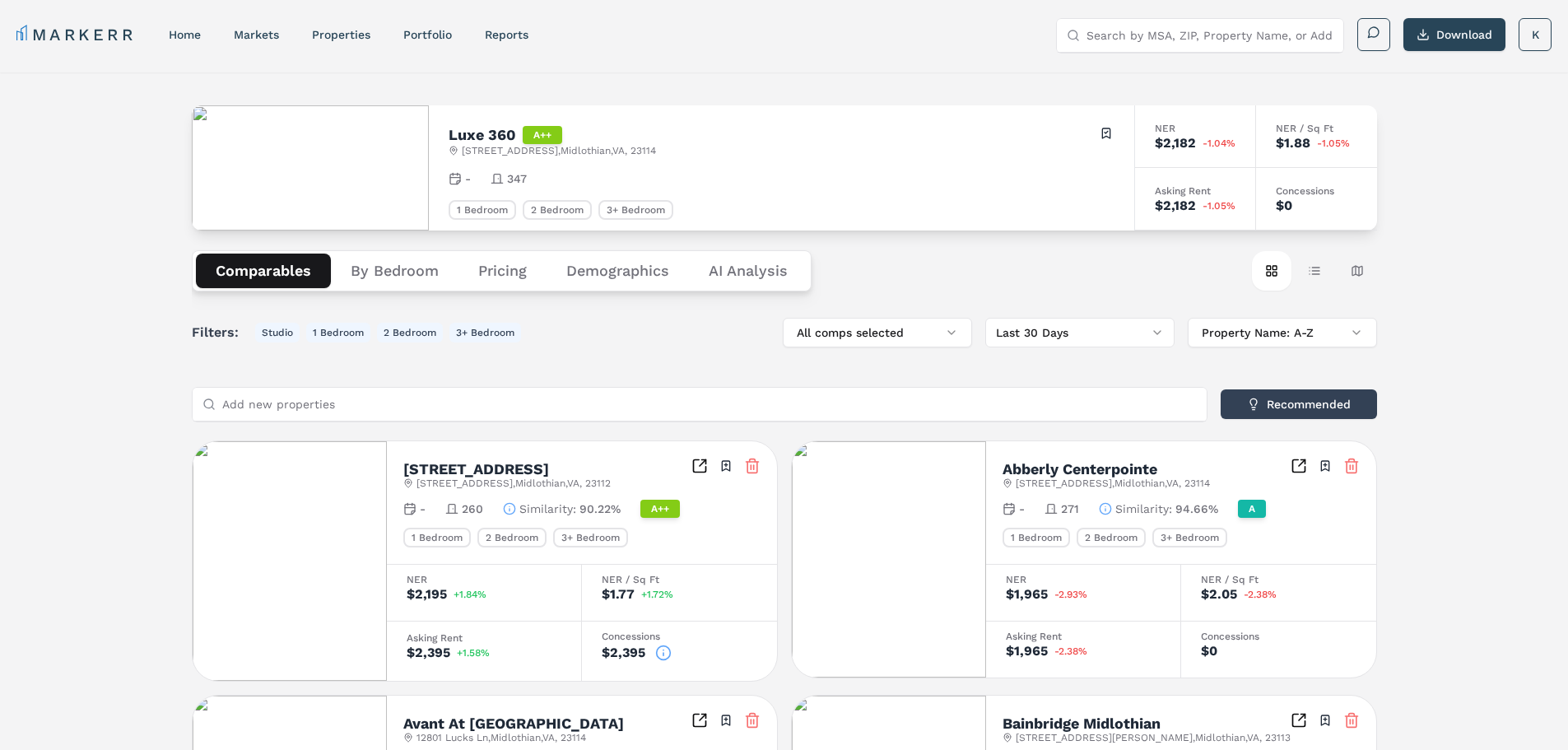
click at [660, 654] on icon at bounding box center [664, 653] width 17 height 17
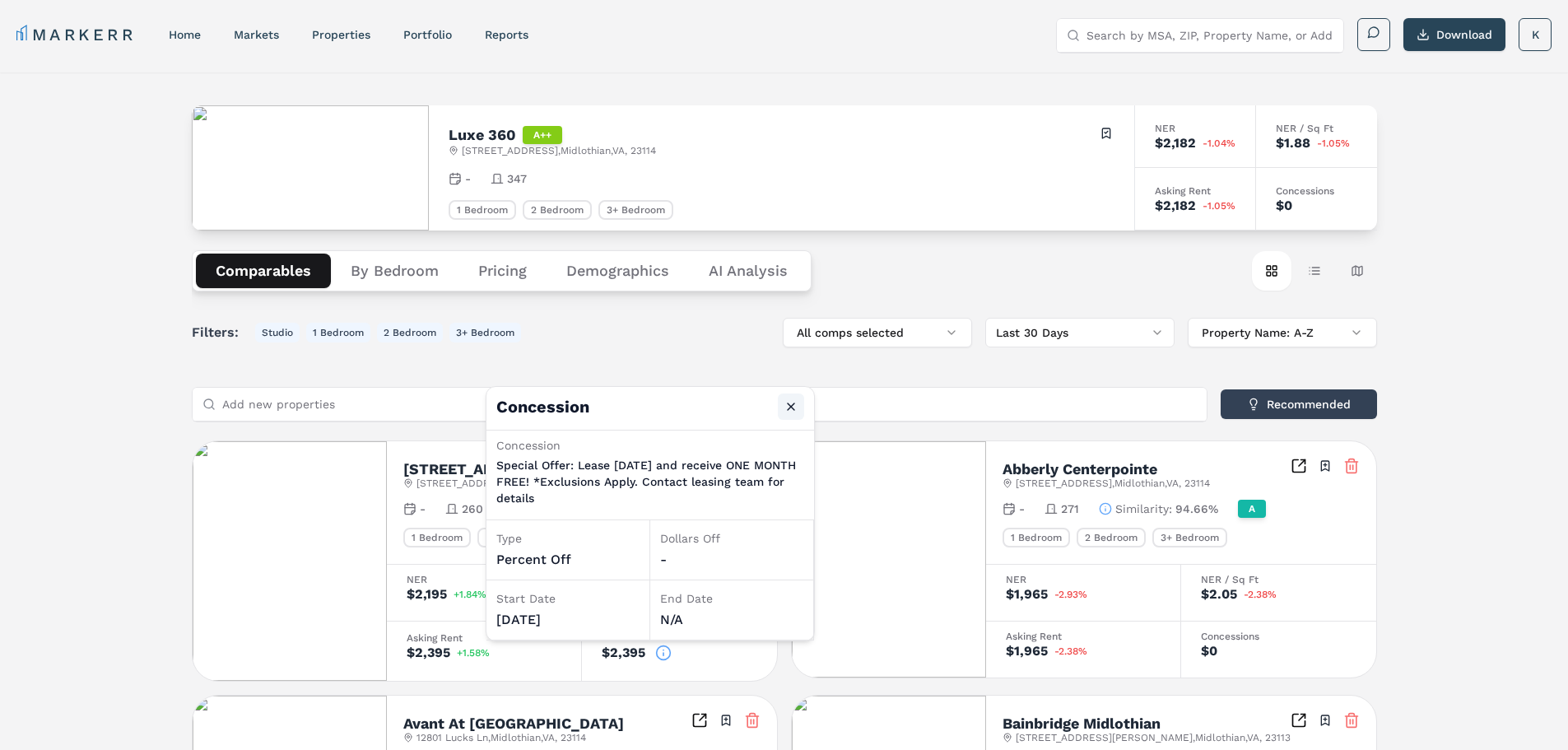
click at [791, 403] on button "Close" at bounding box center [791, 406] width 26 height 26
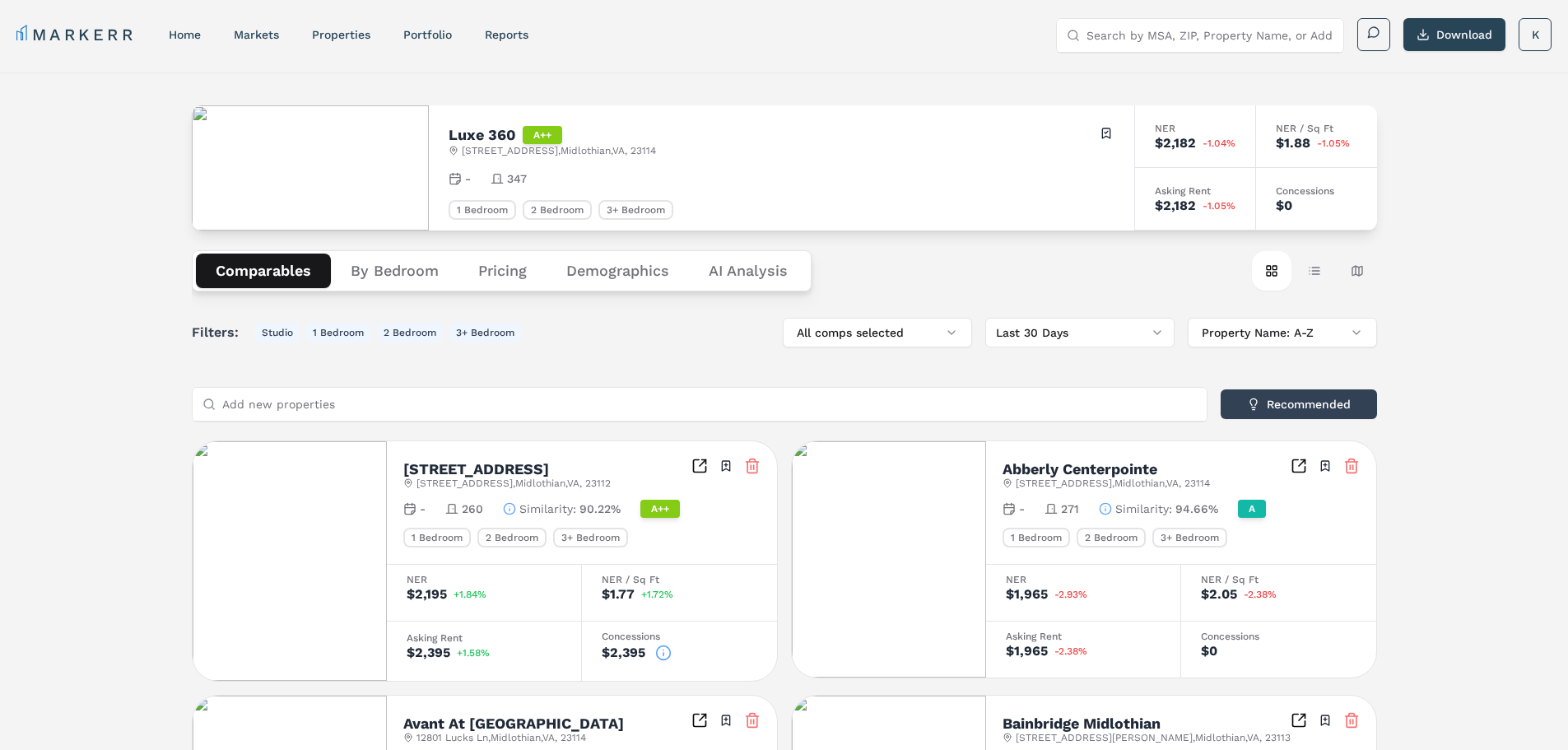
click at [690, 326] on div "Filters: Studio 1 Bedroom 2 Bedroom 3+ Bedroom All comps selected Last 30 Days …" at bounding box center [784, 332] width 1186 height 29
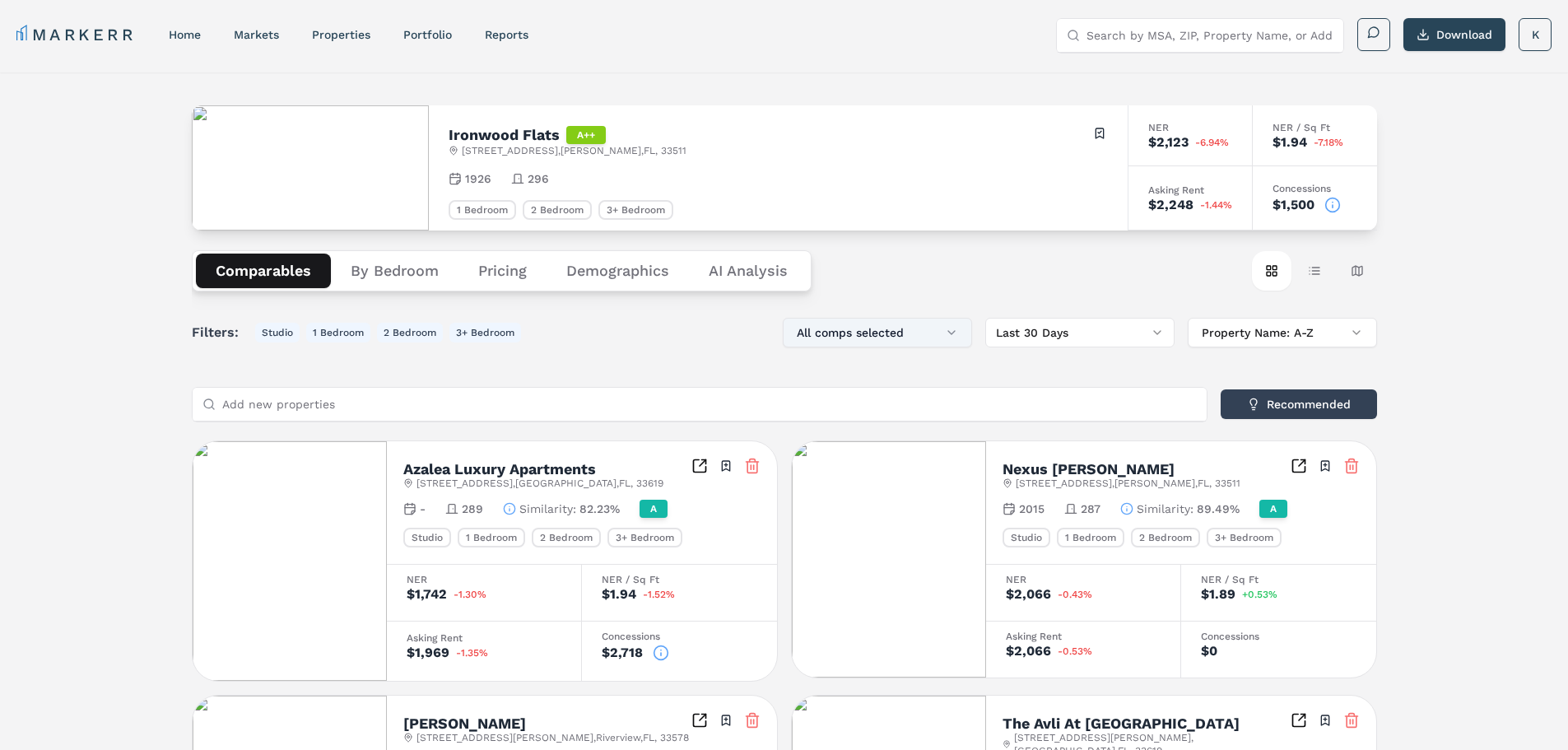
click at [953, 330] on button "All comps selected" at bounding box center [877, 332] width 189 height 29
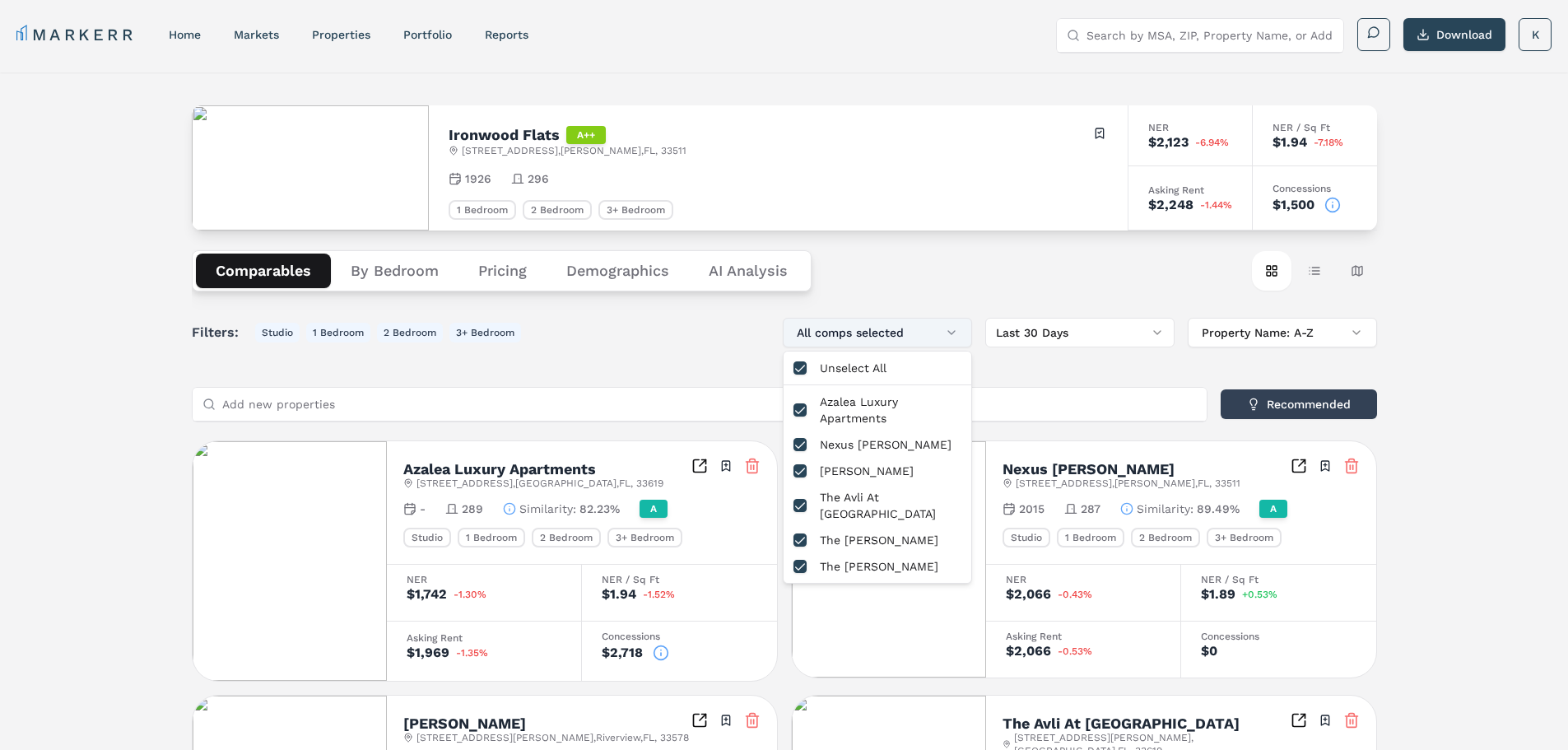
click at [922, 332] on button "All comps selected" at bounding box center [877, 332] width 189 height 29
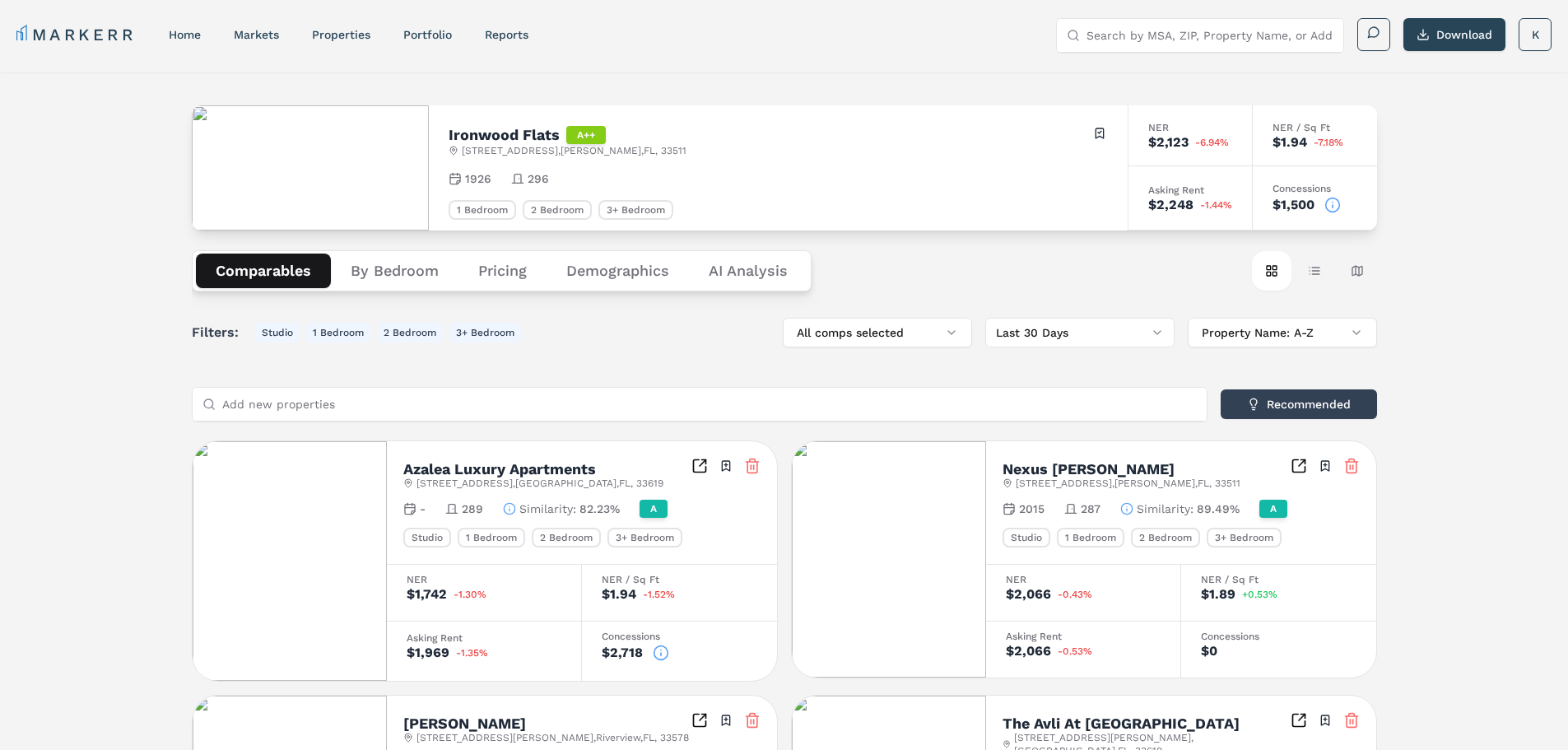
click at [790, 412] on input "Add new properties" at bounding box center [709, 404] width 975 height 33
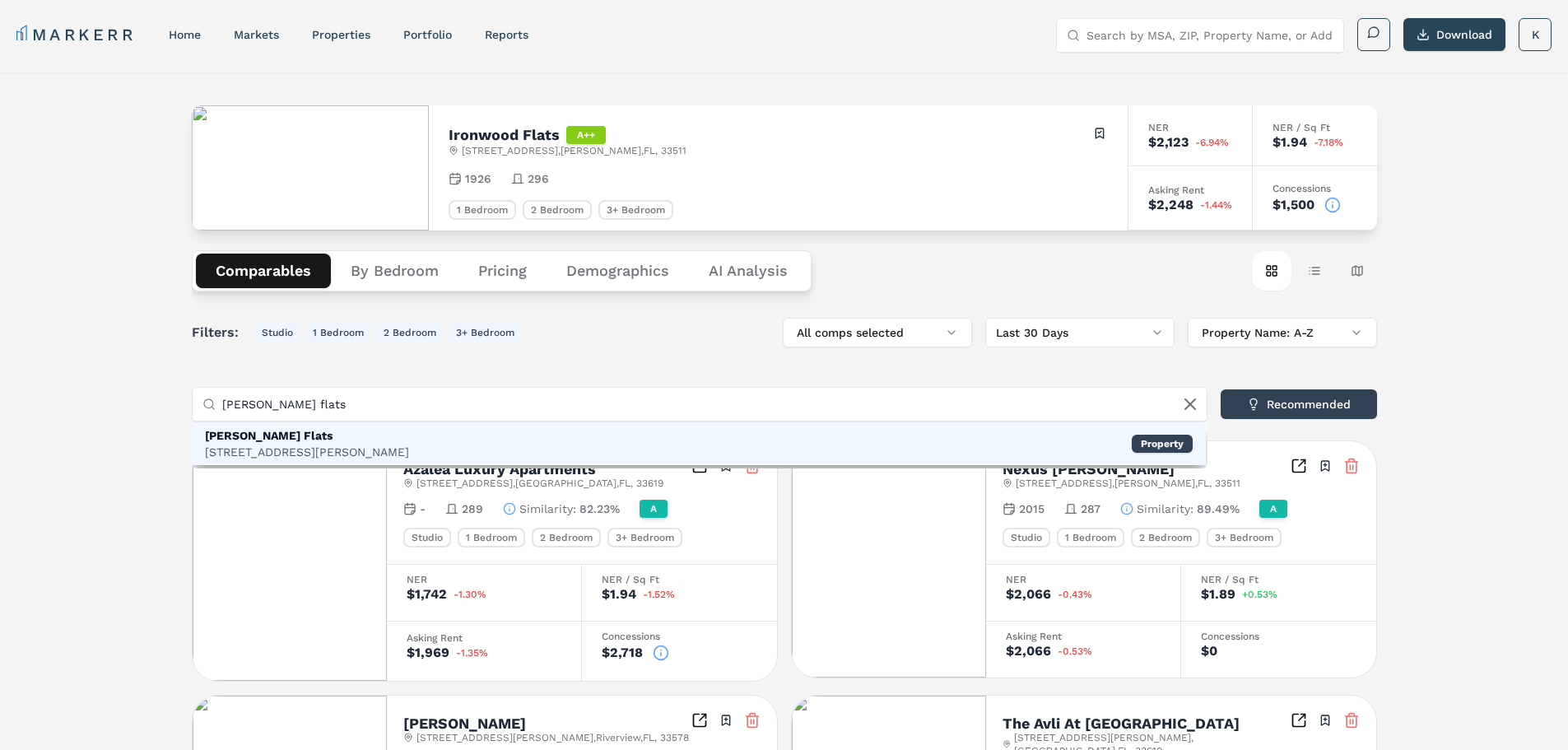
type input "[PERSON_NAME] flats"
click at [324, 435] on div "Cortland Santos Flats" at bounding box center [307, 436] width 204 height 17
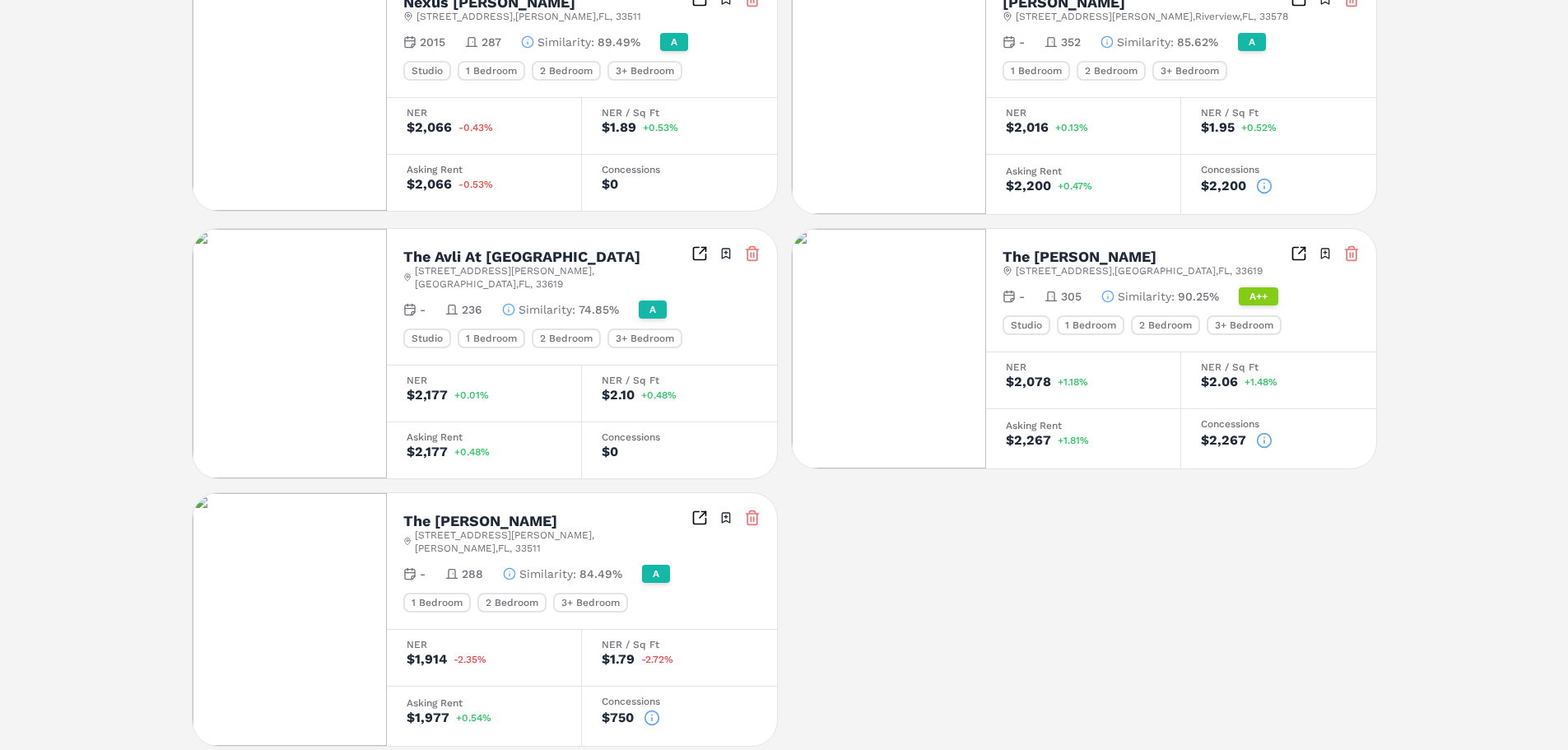
scroll to position [742, 0]
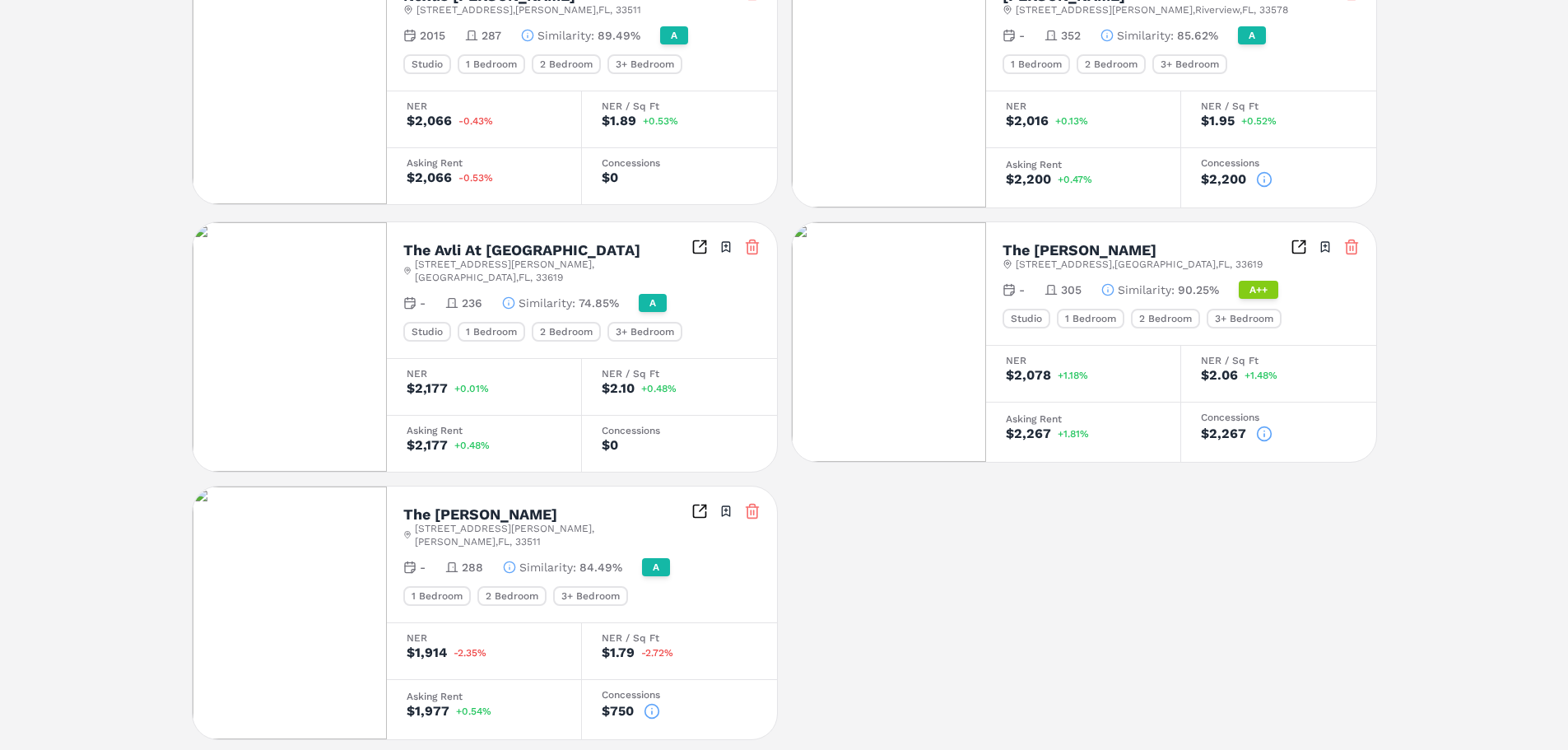
click at [755, 504] on icon at bounding box center [753, 512] width 17 height 17
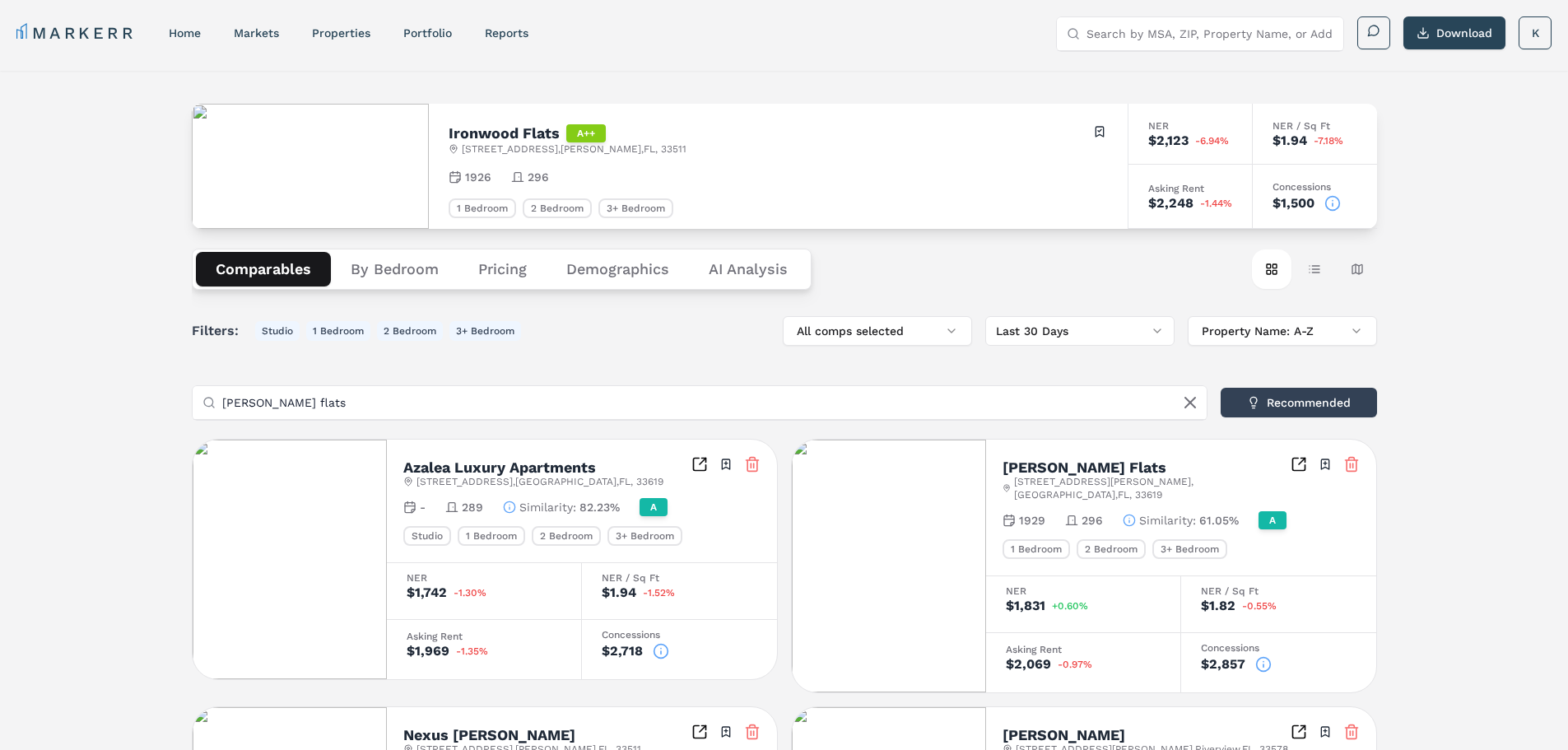
scroll to position [0, 0]
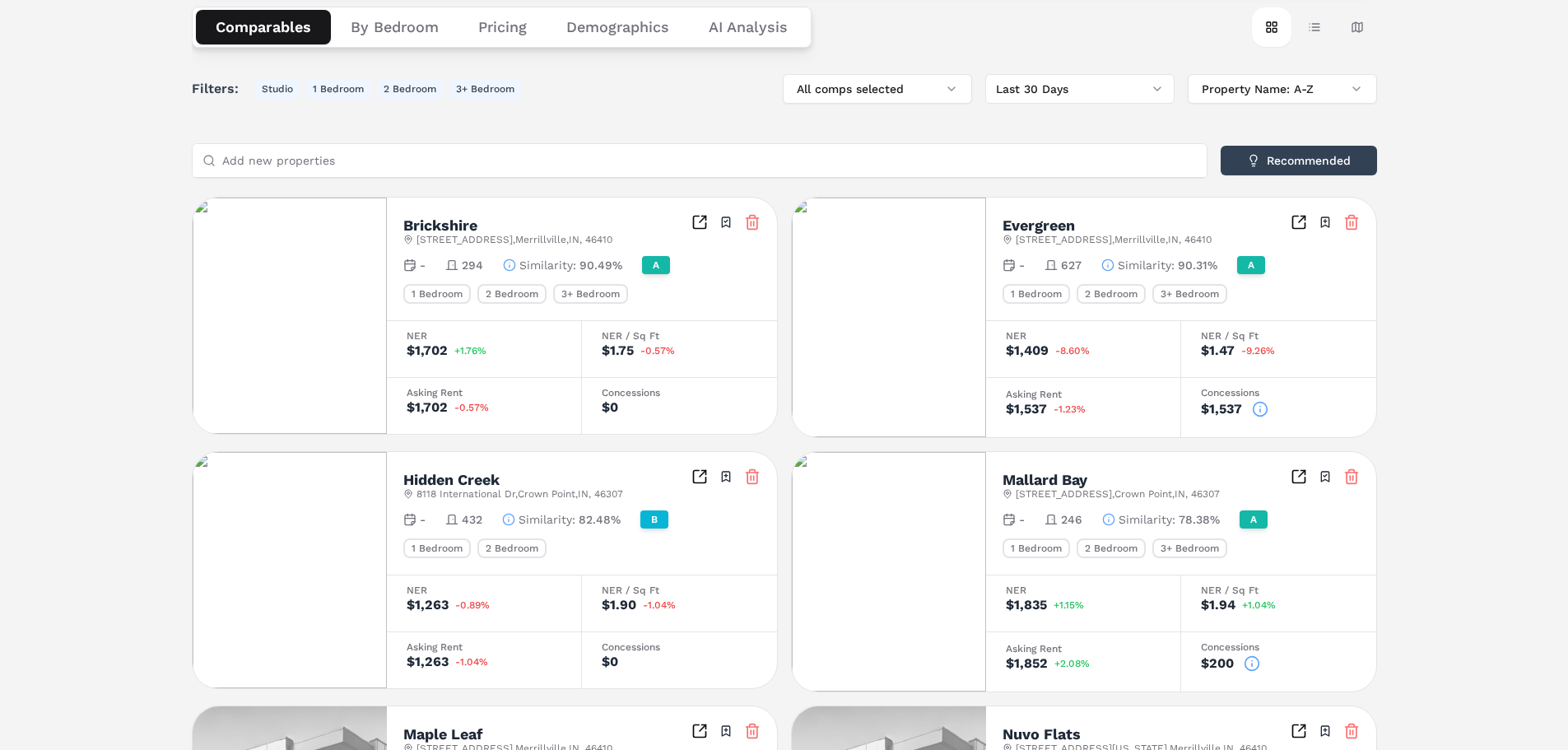
scroll to position [330, 0]
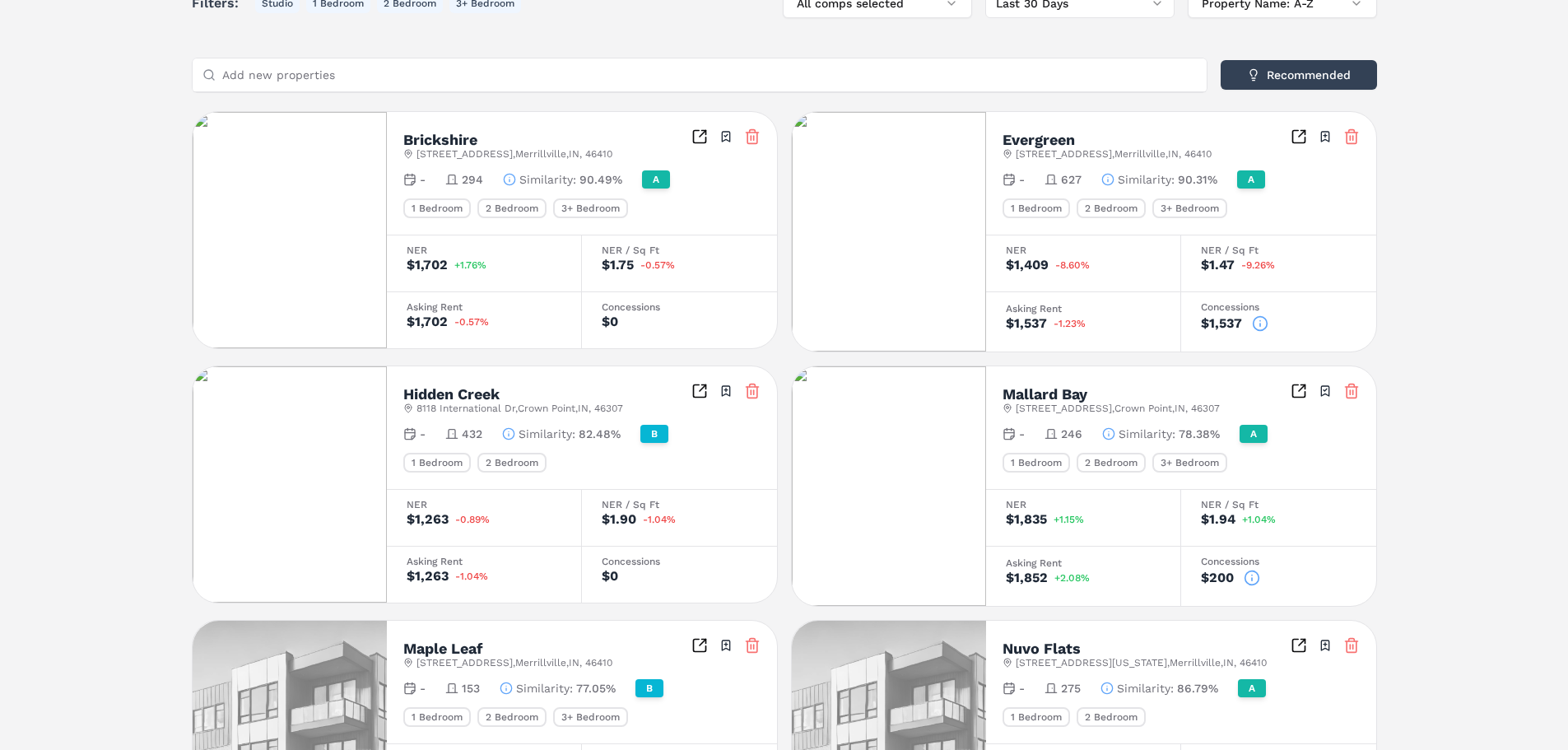
click at [1252, 580] on icon at bounding box center [1252, 579] width 0 height 3
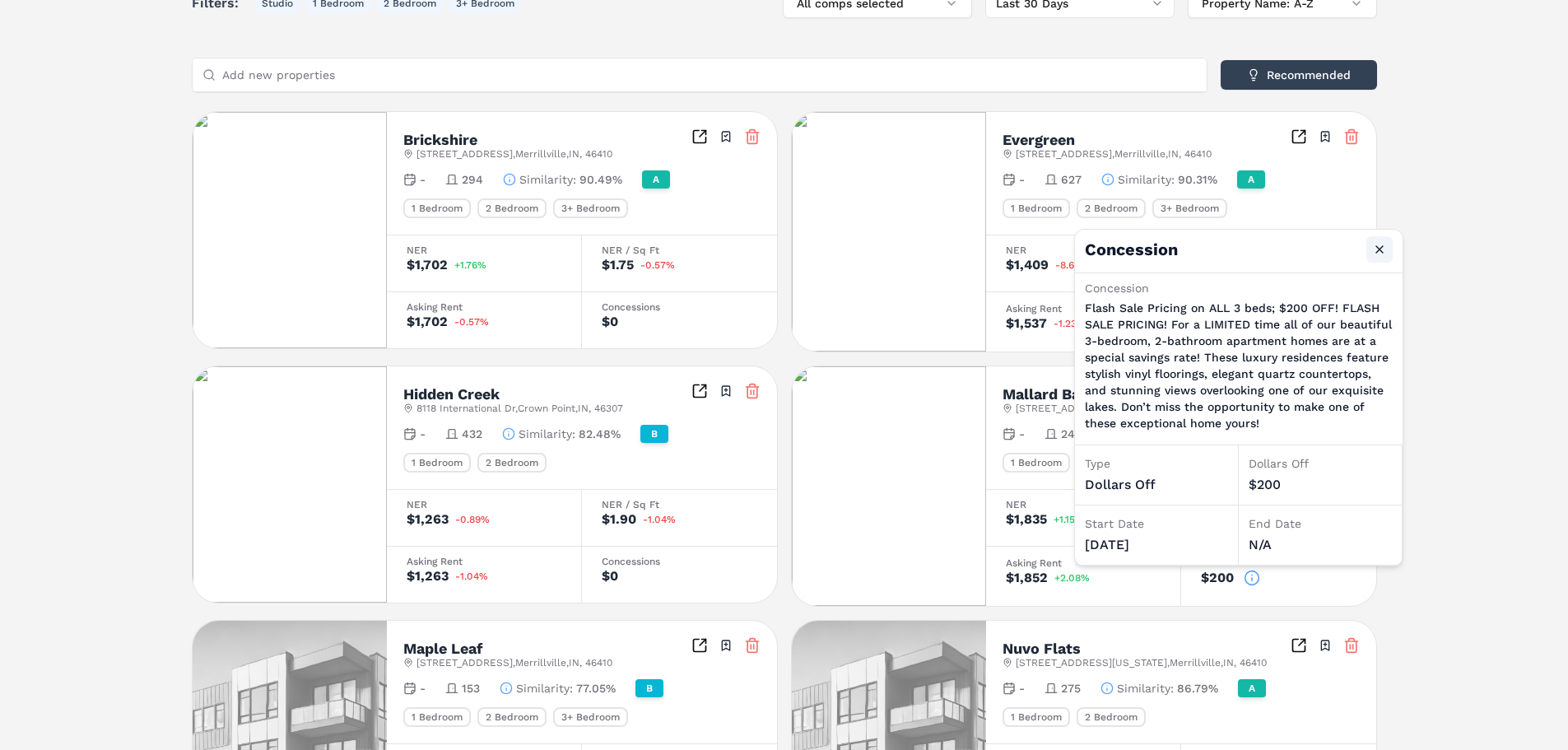
click at [1381, 246] on button "Close" at bounding box center [1379, 249] width 26 height 26
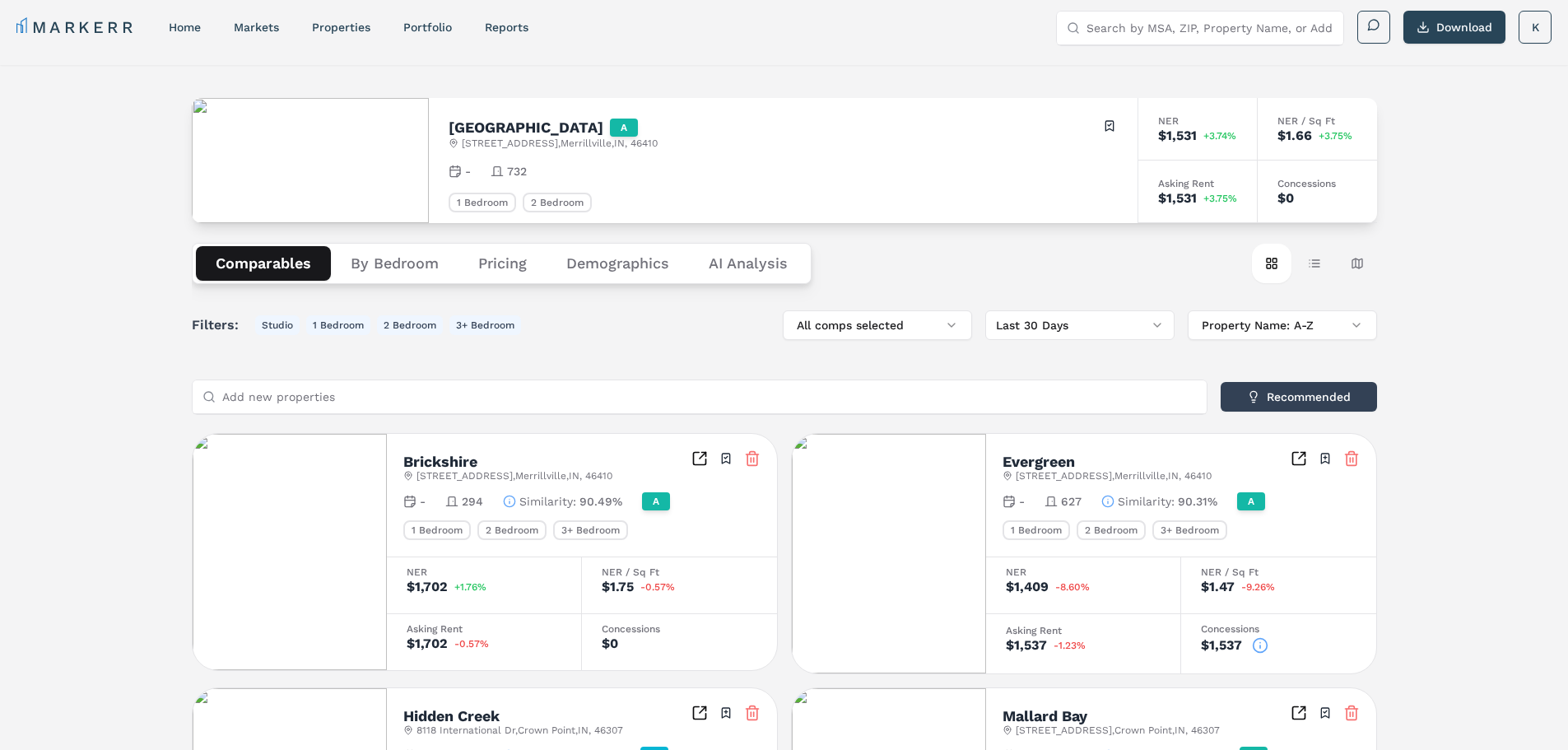
scroll to position [0, 0]
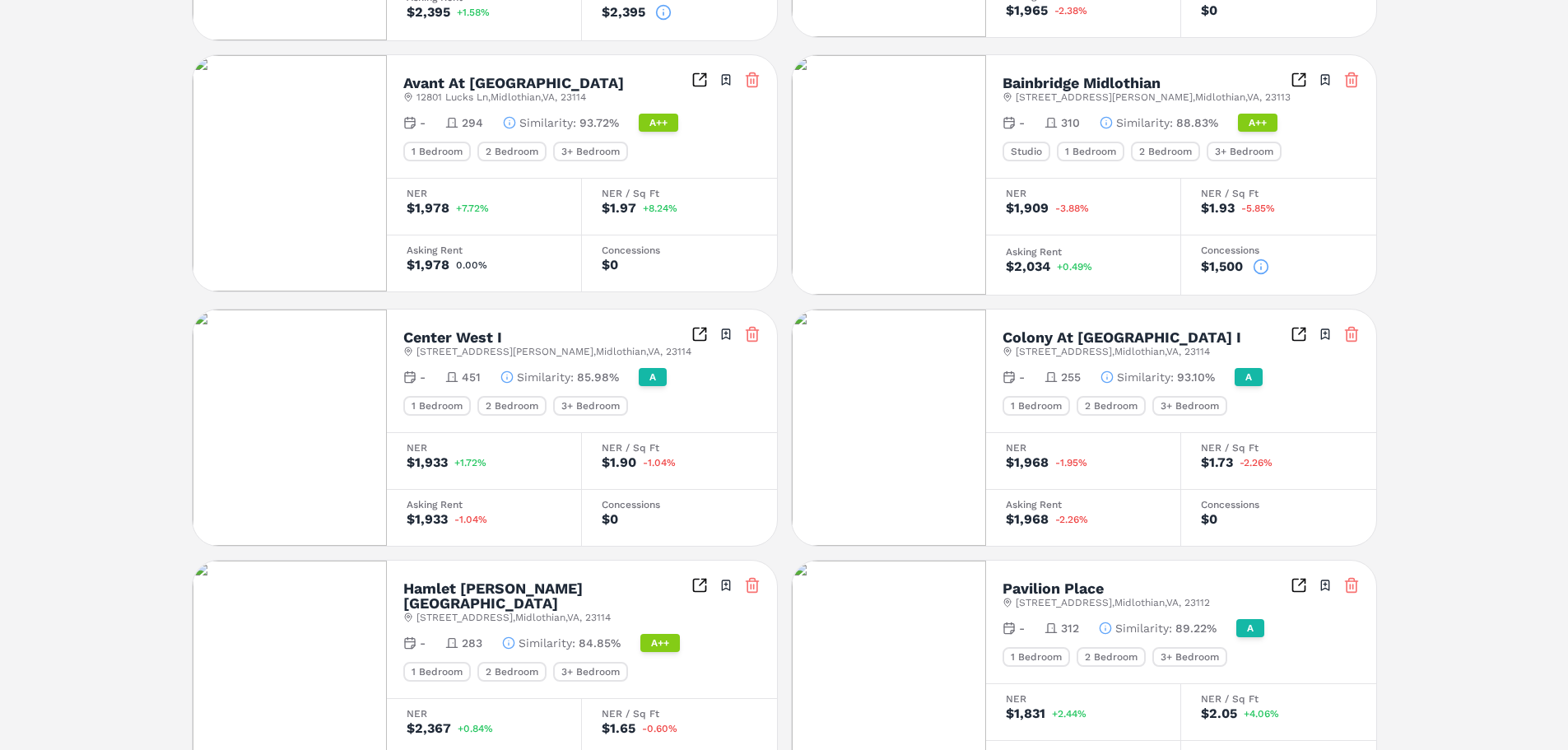
scroll to position [742, 0]
